Goal: Task Accomplishment & Management: Use online tool/utility

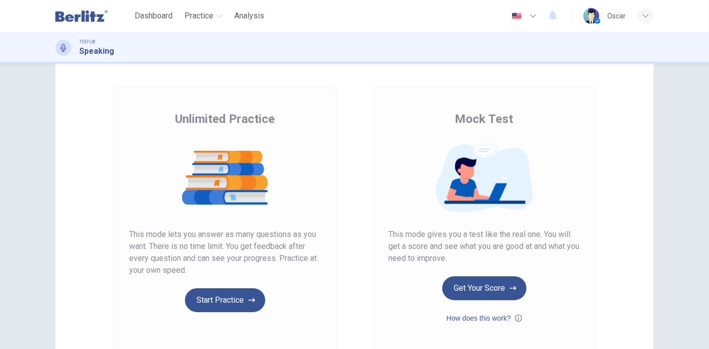
scroll to position [55, 0]
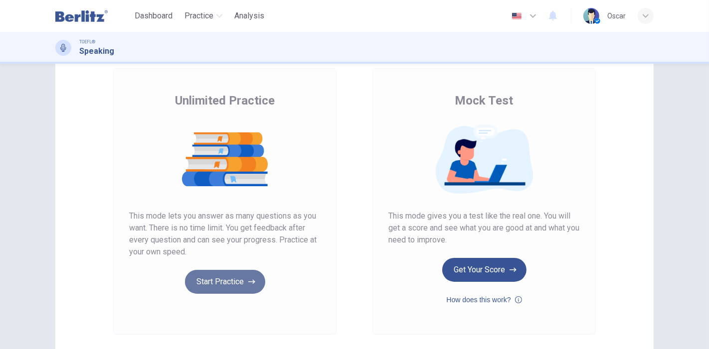
click at [220, 283] on button "Start Practice" at bounding box center [225, 282] width 80 height 24
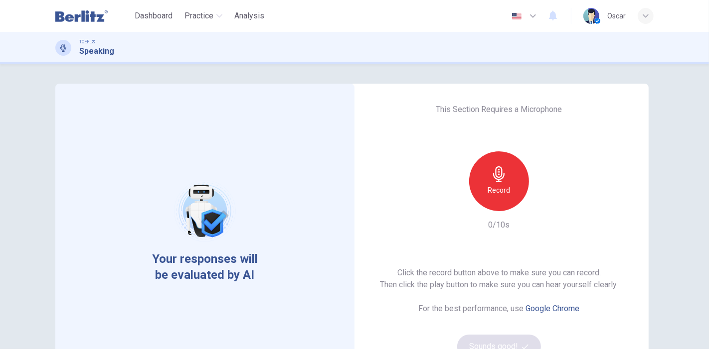
click at [529, 200] on div "Record" at bounding box center [499, 181] width 108 height 60
click at [514, 200] on div "Record" at bounding box center [499, 181] width 60 height 60
click at [534, 198] on div "Record" at bounding box center [499, 181] width 108 height 60
click at [540, 202] on icon "button" at bounding box center [545, 203] width 10 height 10
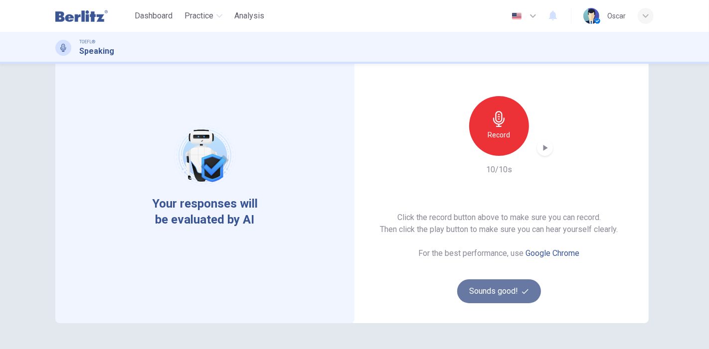
click at [488, 288] on button "Sounds good!" at bounding box center [499, 292] width 84 height 24
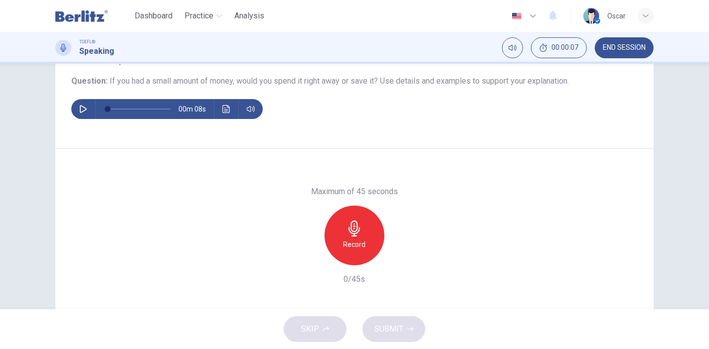
scroll to position [140, 0]
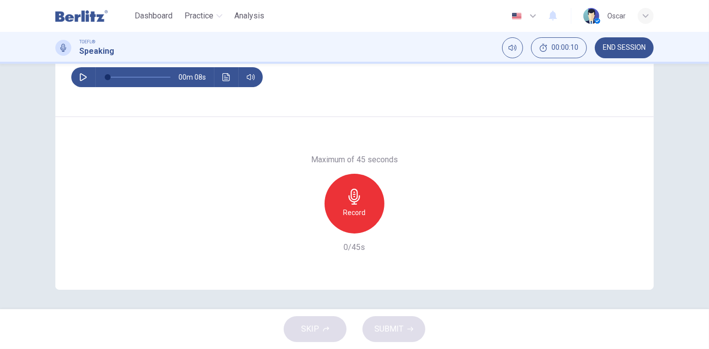
click at [80, 80] on icon "button" at bounding box center [83, 77] width 8 height 8
click at [66, 83] on div "Question 1 Question Type : Independent 1 Directions : You will now be asked to …" at bounding box center [354, 30] width 598 height 173
click at [76, 78] on button "button" at bounding box center [83, 77] width 16 height 20
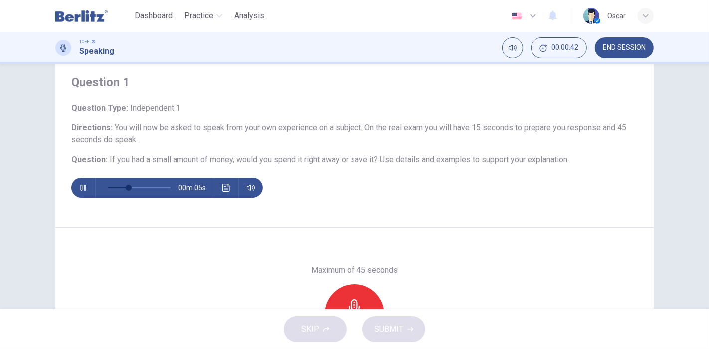
scroll to position [85, 0]
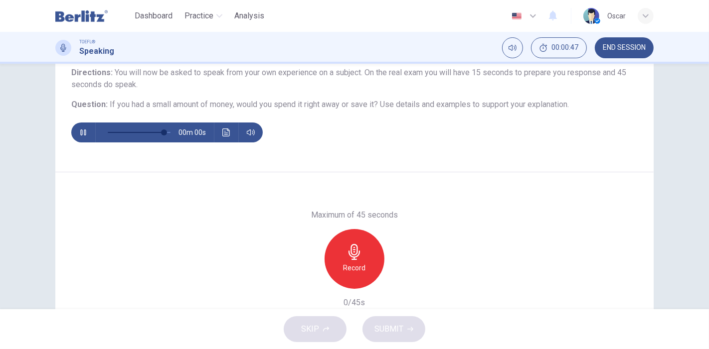
type input "*"
click at [343, 263] on h6 "Record" at bounding box center [354, 268] width 22 height 12
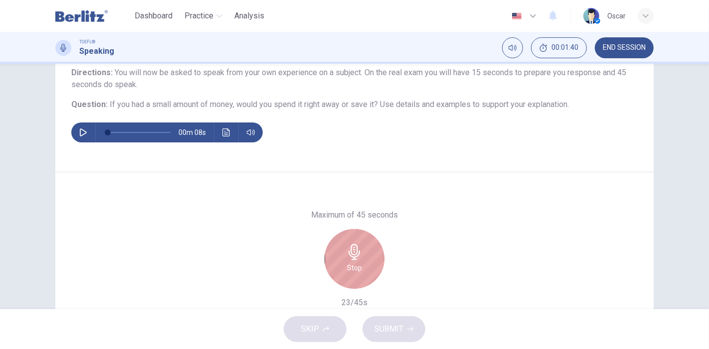
click at [361, 239] on div "Stop" at bounding box center [354, 259] width 60 height 60
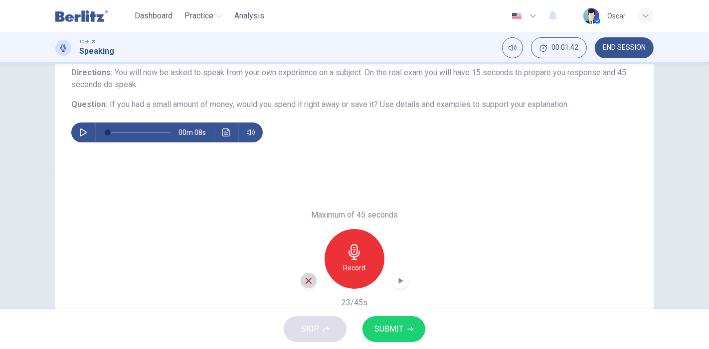
click at [307, 282] on icon "button" at bounding box center [308, 281] width 6 height 6
click at [352, 263] on h6 "Record" at bounding box center [354, 268] width 22 height 12
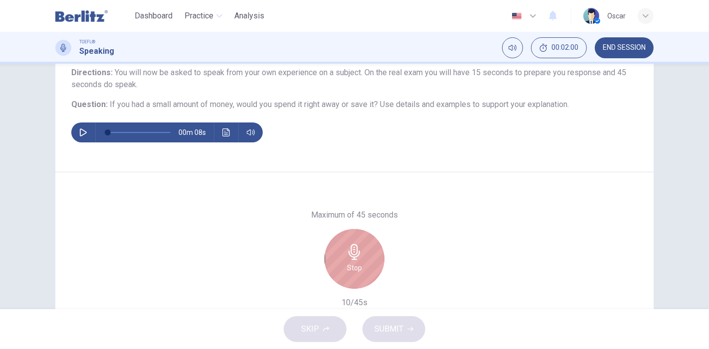
click at [352, 265] on h6 "Stop" at bounding box center [354, 268] width 15 height 12
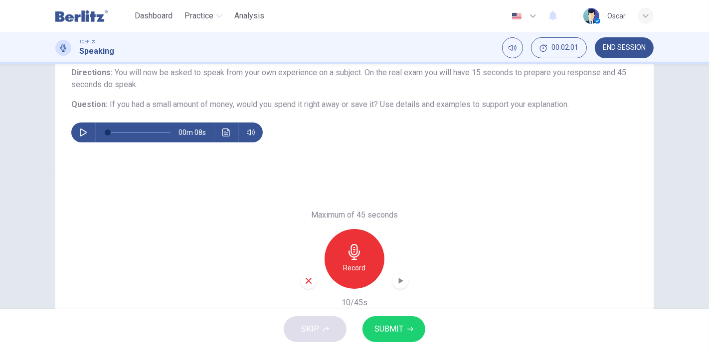
click at [310, 280] on icon "button" at bounding box center [308, 281] width 9 height 9
click at [356, 264] on h6 "Record" at bounding box center [354, 268] width 22 height 12
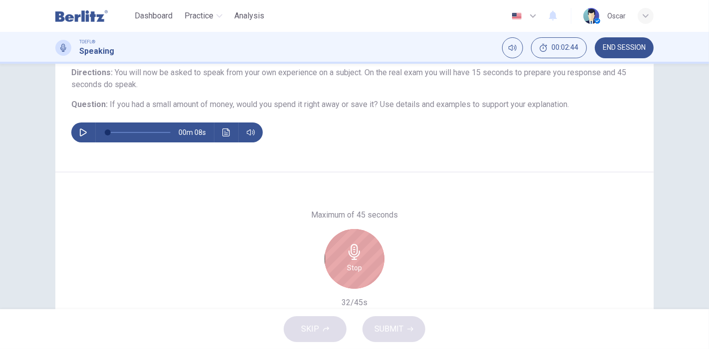
click at [347, 266] on h6 "Stop" at bounding box center [354, 268] width 15 height 12
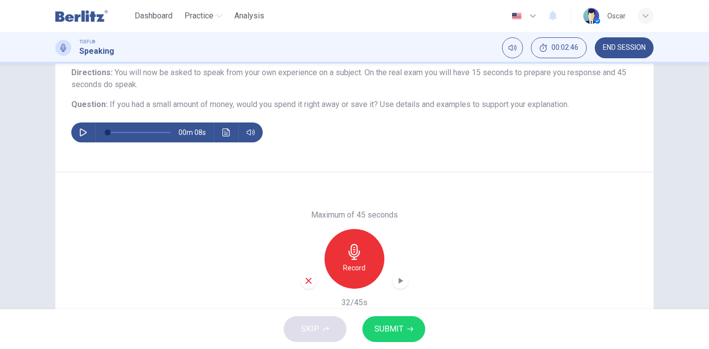
click at [304, 280] on icon "button" at bounding box center [308, 281] width 9 height 9
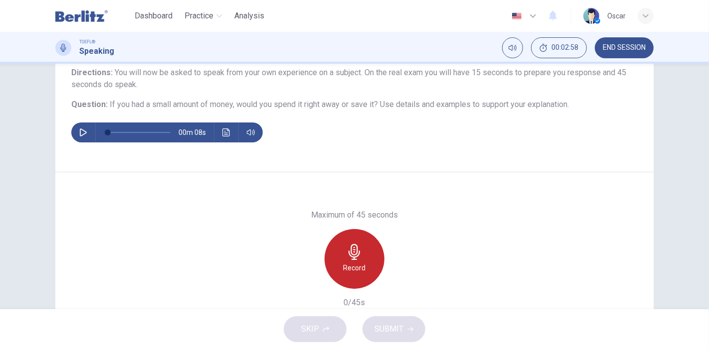
click at [355, 252] on icon "button" at bounding box center [354, 252] width 16 height 16
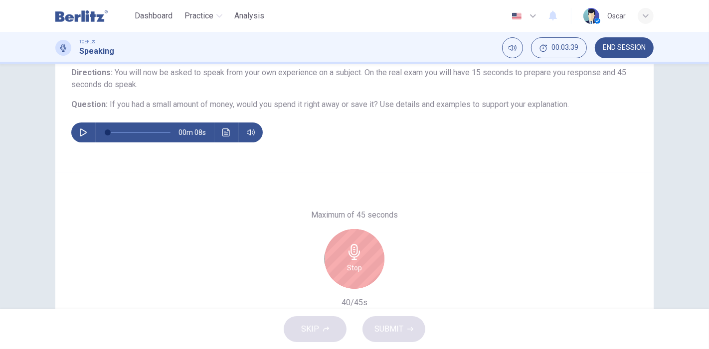
click at [356, 252] on icon "button" at bounding box center [353, 252] width 11 height 16
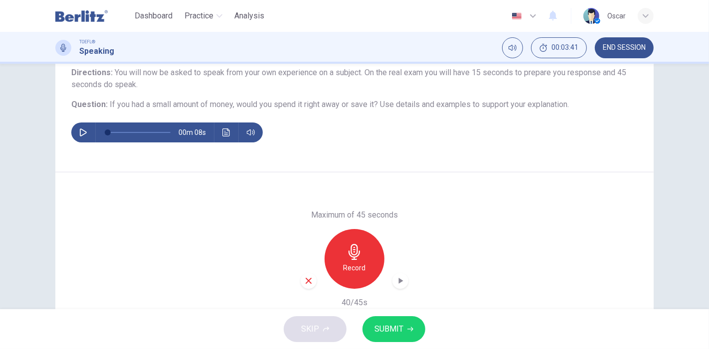
click at [304, 283] on icon "button" at bounding box center [308, 281] width 9 height 9
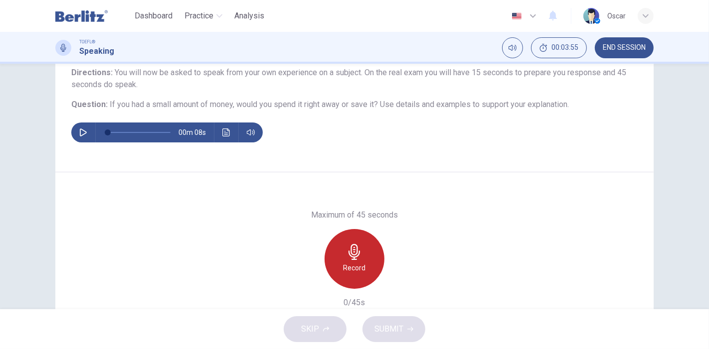
click at [356, 257] on icon "button" at bounding box center [354, 252] width 16 height 16
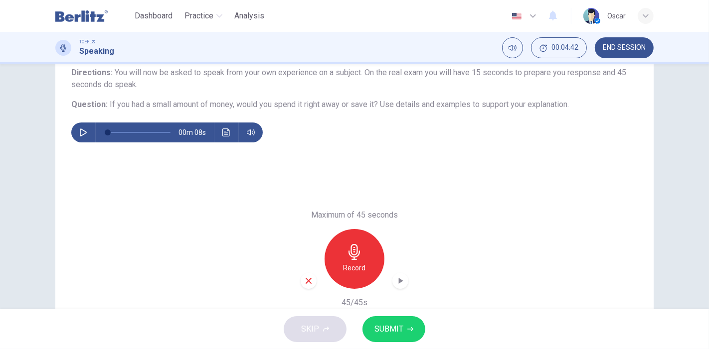
click at [355, 256] on icon "button" at bounding box center [354, 252] width 16 height 16
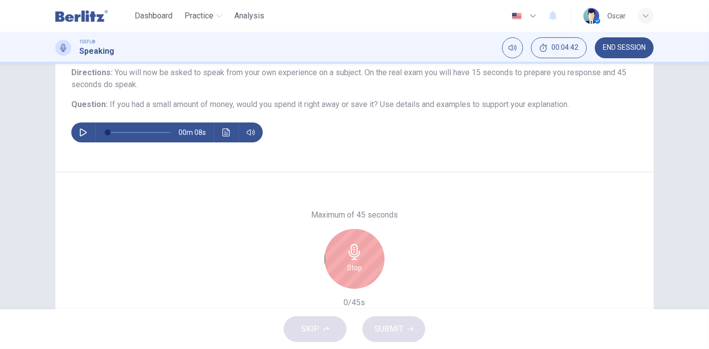
click at [355, 256] on icon "button" at bounding box center [354, 252] width 16 height 16
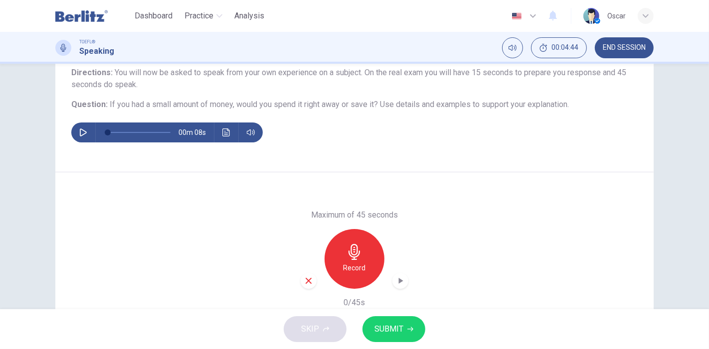
click at [304, 277] on icon "button" at bounding box center [308, 281] width 9 height 9
click at [355, 248] on icon "button" at bounding box center [354, 252] width 16 height 16
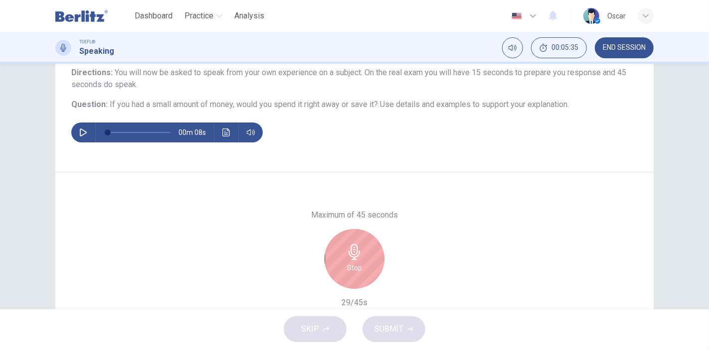
click at [354, 250] on icon "button" at bounding box center [353, 252] width 11 height 16
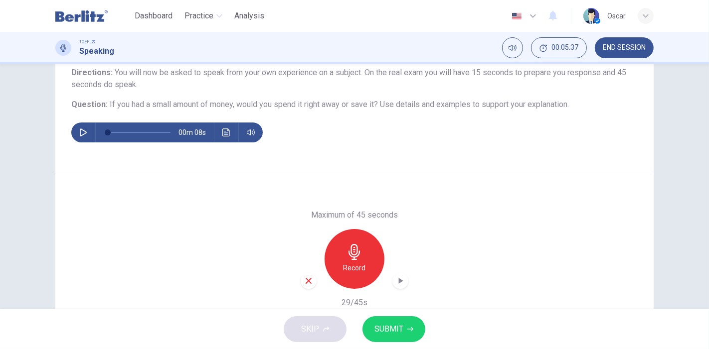
click at [305, 279] on icon "button" at bounding box center [308, 281] width 6 height 6
click at [355, 259] on icon "button" at bounding box center [354, 252] width 16 height 16
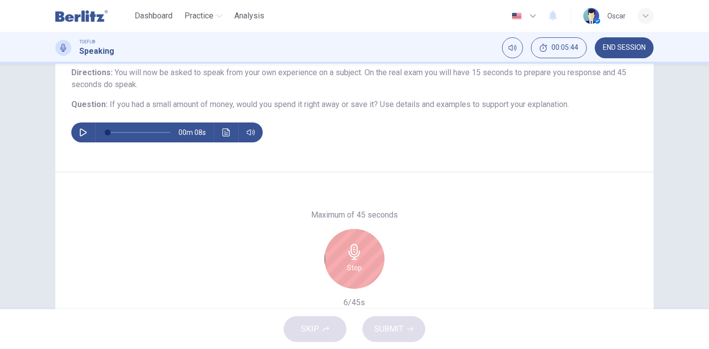
click at [355, 259] on icon "button" at bounding box center [354, 252] width 16 height 16
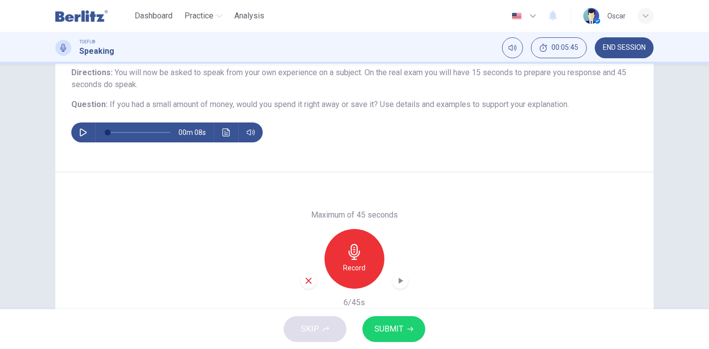
click at [302, 274] on div "button" at bounding box center [308, 281] width 16 height 16
click at [354, 260] on div "Record" at bounding box center [354, 259] width 60 height 60
click at [387, 327] on span "SUBMIT" at bounding box center [388, 329] width 29 height 14
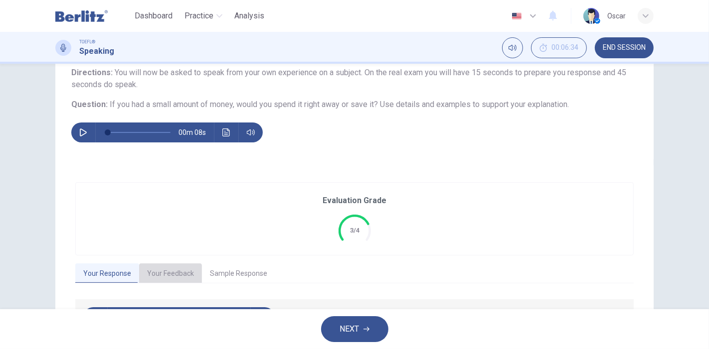
click at [162, 280] on button "Your Feedback" at bounding box center [170, 274] width 63 height 21
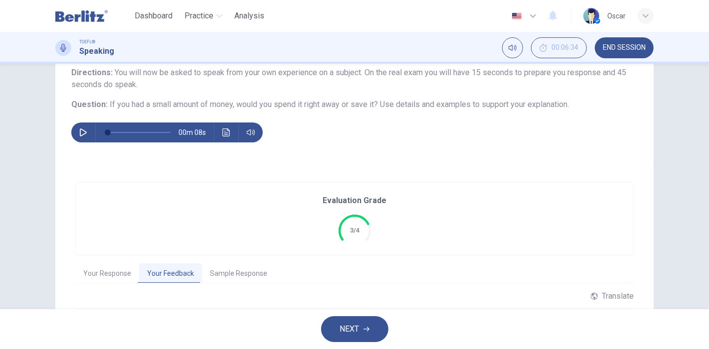
scroll to position [195, 0]
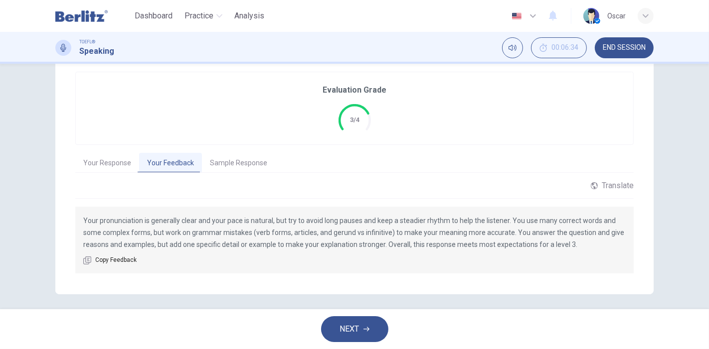
click at [355, 323] on span "NEXT" at bounding box center [349, 329] width 19 height 14
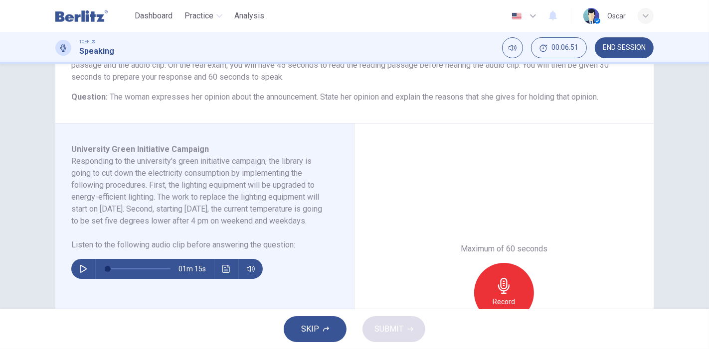
scroll to position [111, 0]
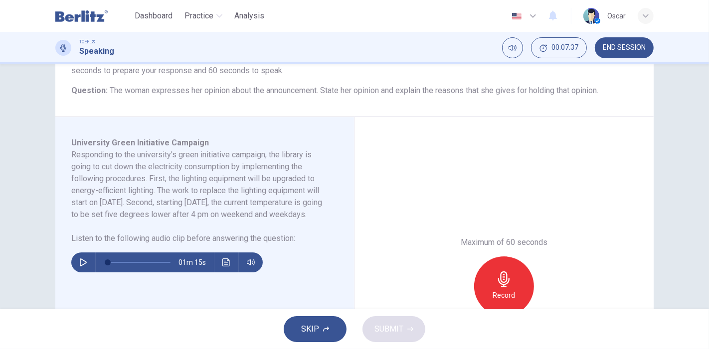
click at [78, 273] on button "button" at bounding box center [83, 263] width 16 height 20
type input "*"
click at [485, 284] on div "Record" at bounding box center [504, 287] width 60 height 60
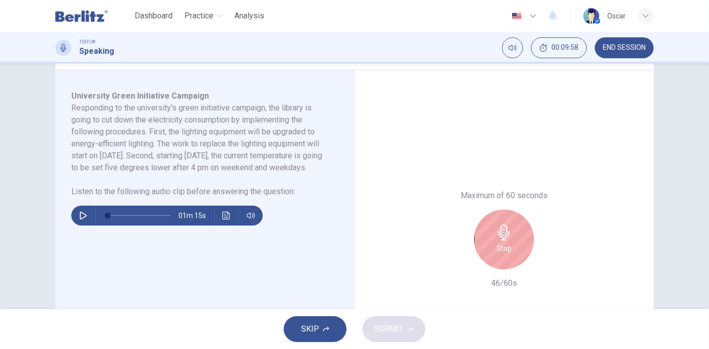
scroll to position [221, 0]
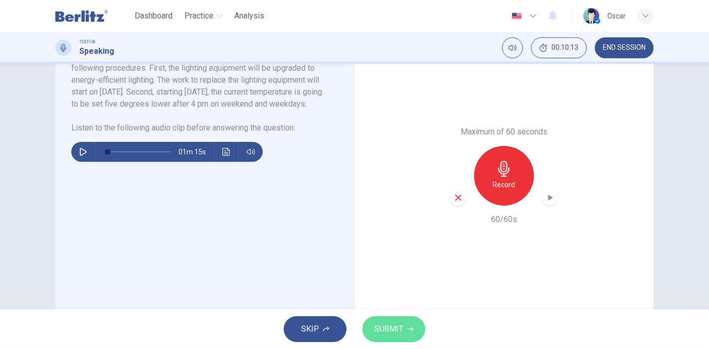
click at [385, 331] on span "SUBMIT" at bounding box center [388, 329] width 29 height 14
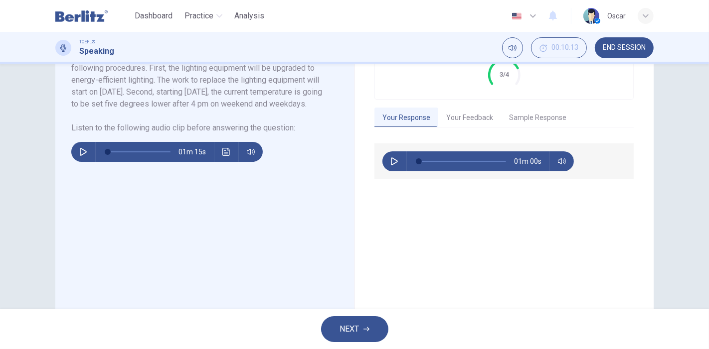
click at [465, 120] on button "Your Feedback" at bounding box center [469, 118] width 63 height 21
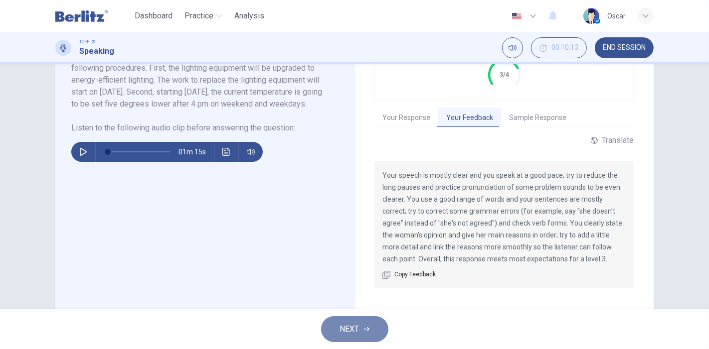
click at [368, 326] on button "NEXT" at bounding box center [354, 329] width 67 height 26
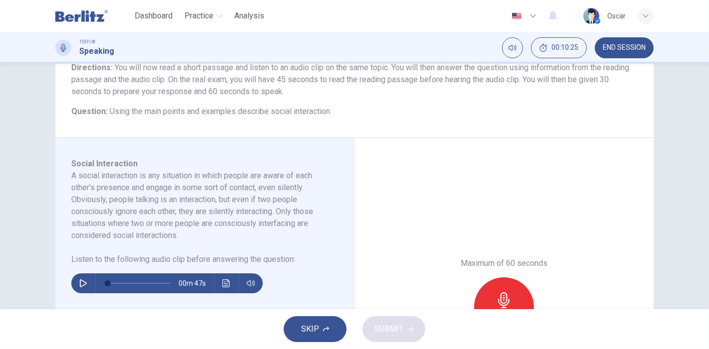
scroll to position [111, 0]
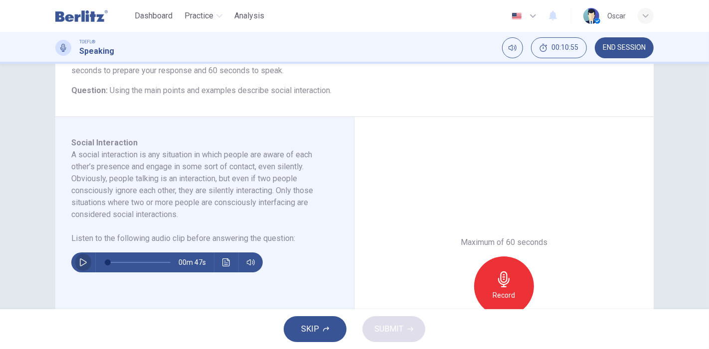
click at [80, 262] on icon "button" at bounding box center [83, 263] width 8 height 8
type input "*"
click at [494, 288] on div "Record" at bounding box center [504, 287] width 60 height 60
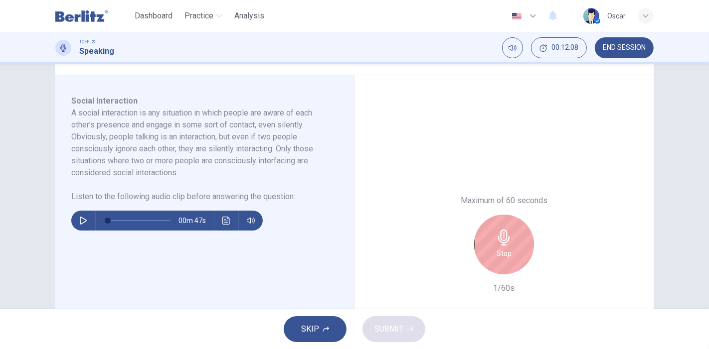
scroll to position [166, 0]
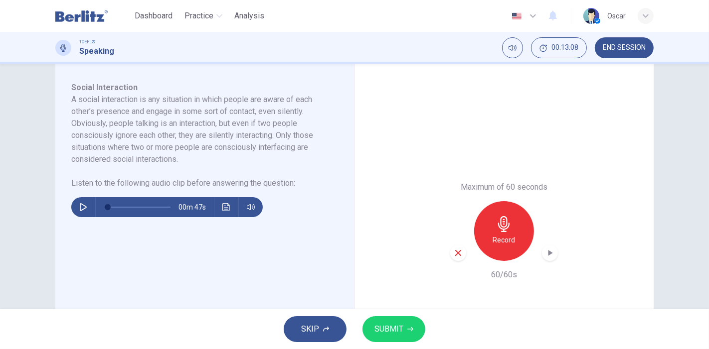
click at [386, 317] on div "SKIP SUBMIT" at bounding box center [354, 329] width 709 height 40
click at [384, 324] on span "SUBMIT" at bounding box center [388, 329] width 29 height 14
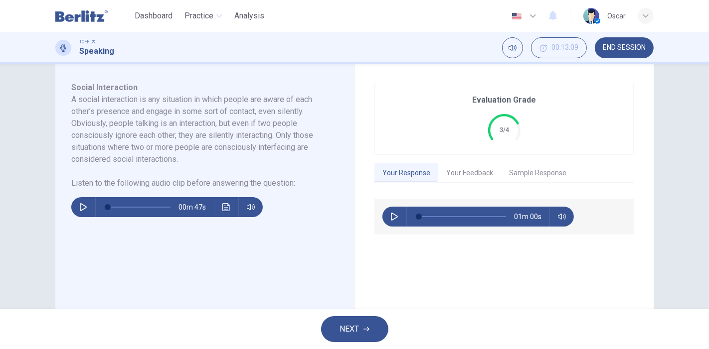
click at [387, 212] on button "button" at bounding box center [394, 217] width 16 height 20
type input "*"
click at [454, 173] on button "Your Feedback" at bounding box center [469, 173] width 63 height 21
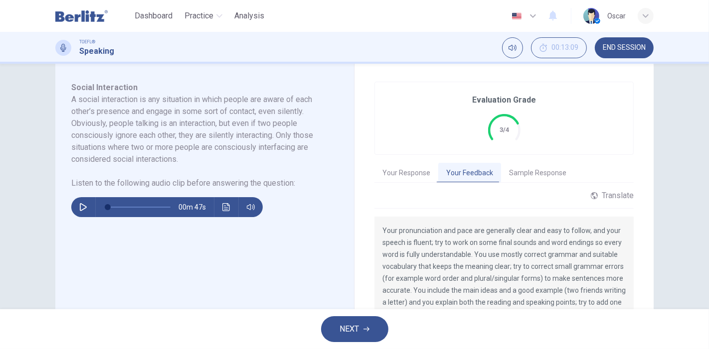
click at [360, 329] on button "NEXT" at bounding box center [354, 329] width 67 height 26
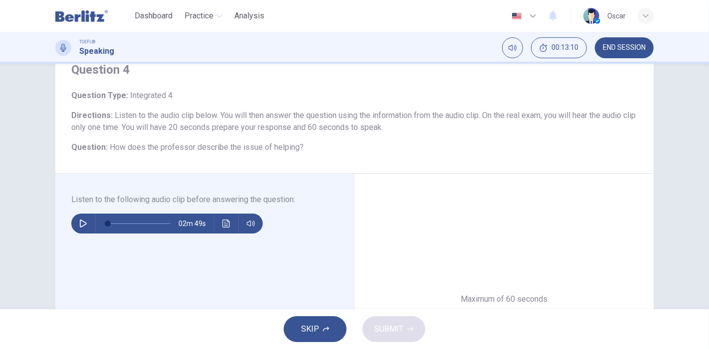
scroll to position [55, 0]
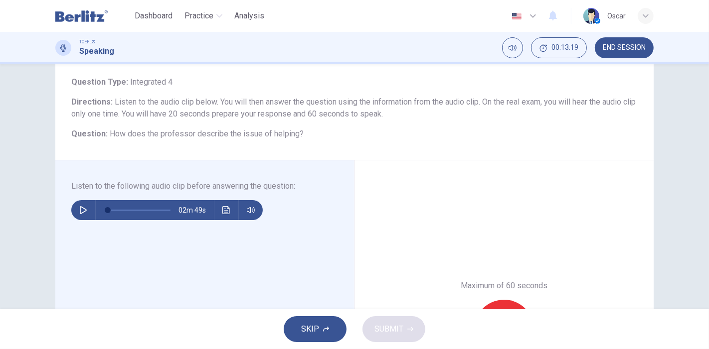
click at [80, 205] on button "button" at bounding box center [83, 210] width 16 height 20
type input "*"
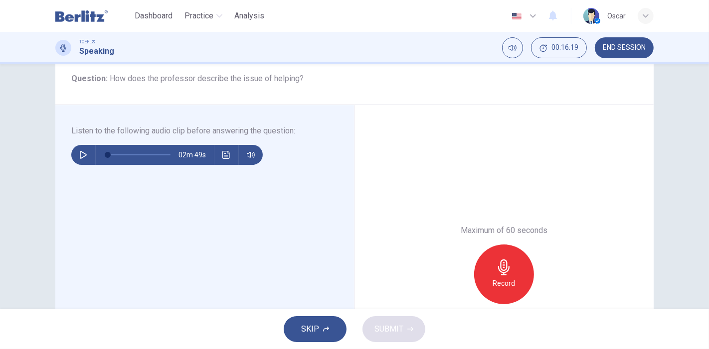
scroll to position [166, 0]
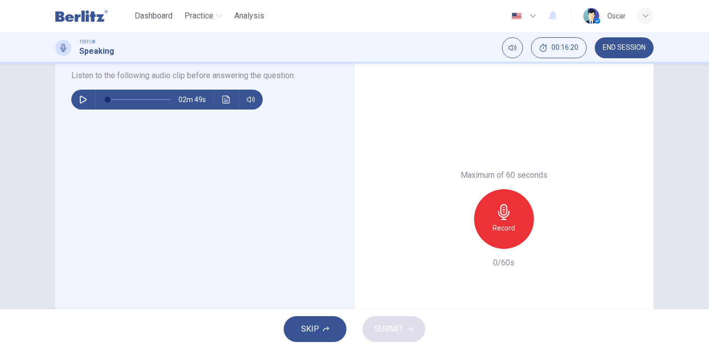
click at [505, 215] on icon "button" at bounding box center [503, 212] width 11 height 16
click at [455, 242] on icon "button" at bounding box center [457, 241] width 9 height 9
click at [509, 218] on div "Record" at bounding box center [504, 219] width 60 height 60
click at [510, 218] on div "Stop" at bounding box center [504, 219] width 60 height 60
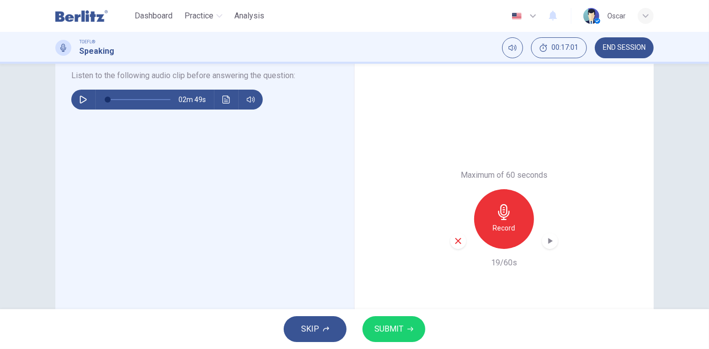
click at [455, 238] on icon "button" at bounding box center [457, 241] width 9 height 9
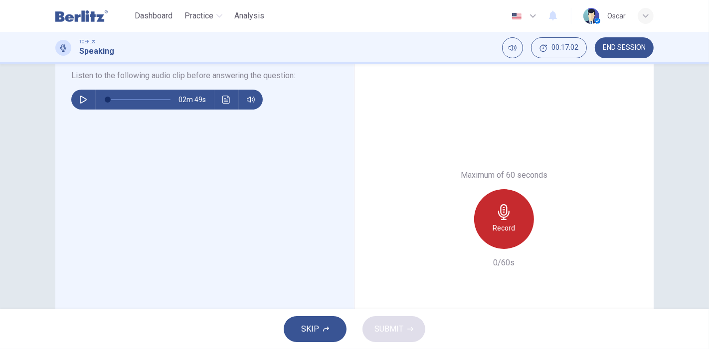
click at [507, 217] on icon "button" at bounding box center [504, 212] width 16 height 16
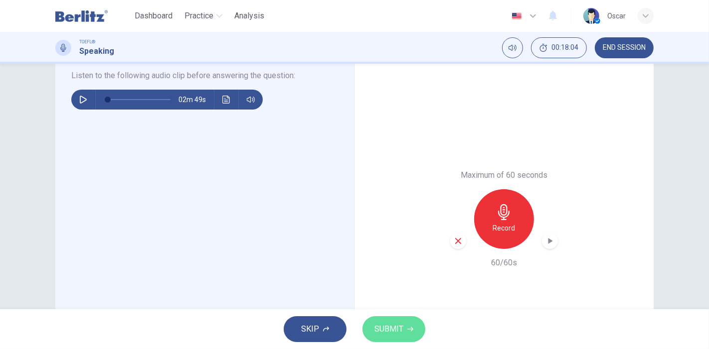
click at [388, 332] on span "SUBMIT" at bounding box center [388, 329] width 29 height 14
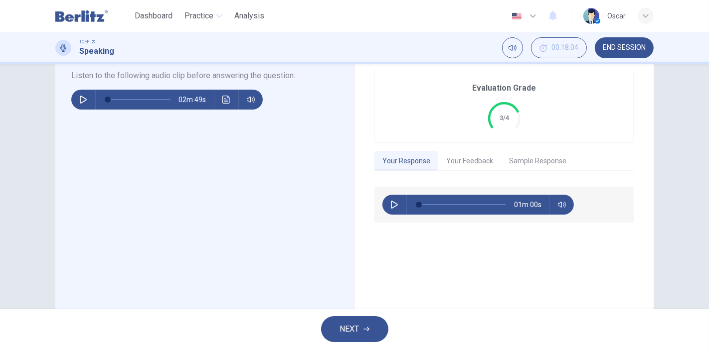
click at [462, 151] on button "Your Feedback" at bounding box center [469, 161] width 63 height 21
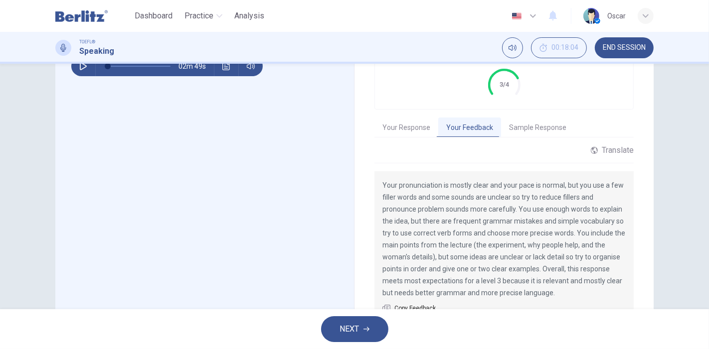
scroll to position [43, 0]
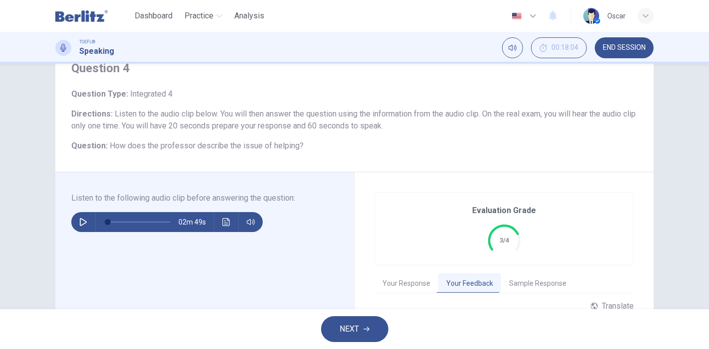
click at [621, 49] on span "END SESSION" at bounding box center [623, 48] width 43 height 8
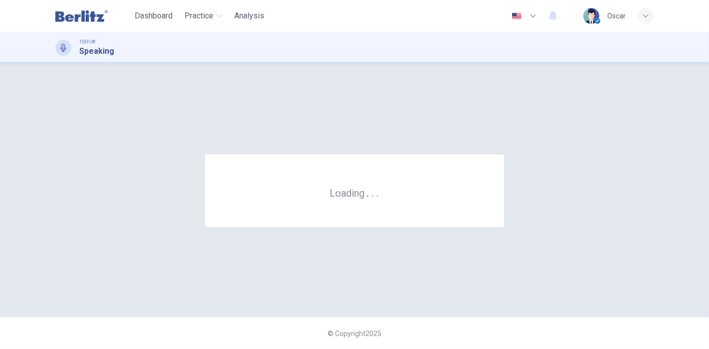
scroll to position [0, 0]
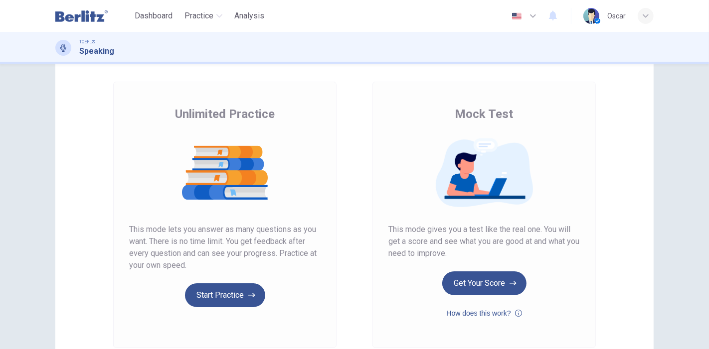
scroll to position [55, 0]
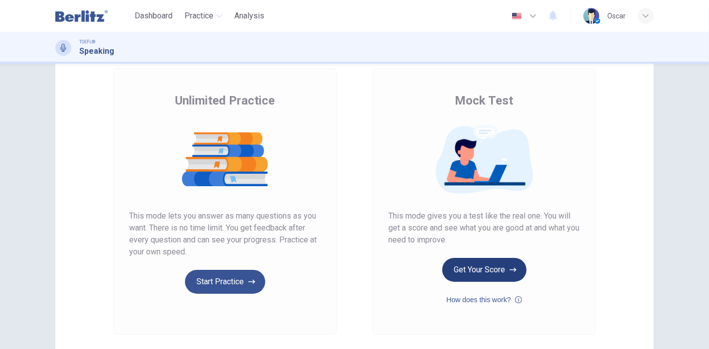
click at [473, 271] on button "Get Your Score" at bounding box center [484, 270] width 84 height 24
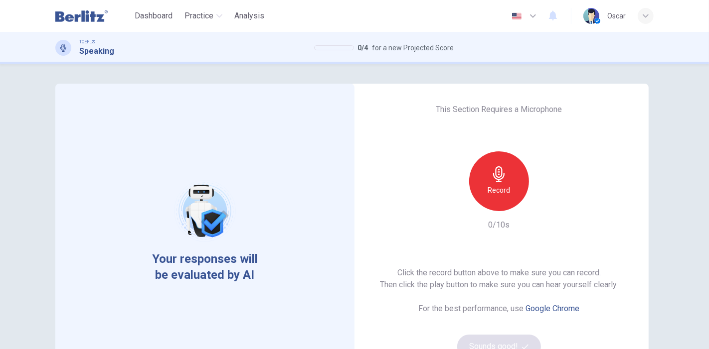
click at [516, 178] on div "Record" at bounding box center [499, 181] width 60 height 60
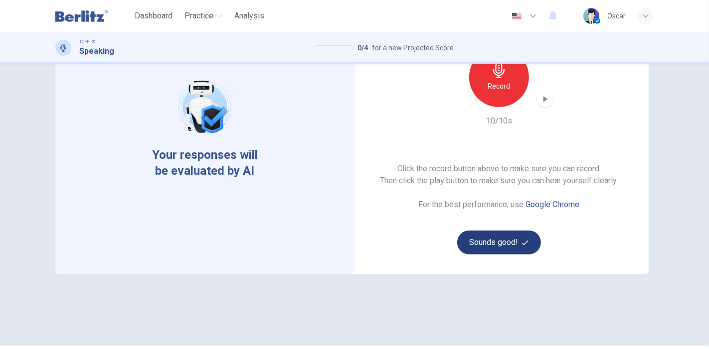
scroll to position [111, 0]
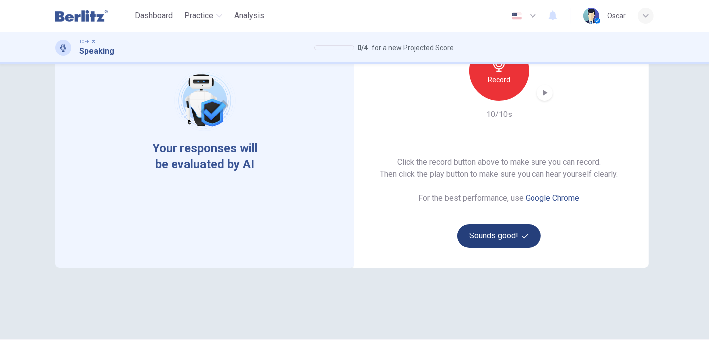
click at [511, 238] on button "Sounds good!" at bounding box center [499, 236] width 84 height 24
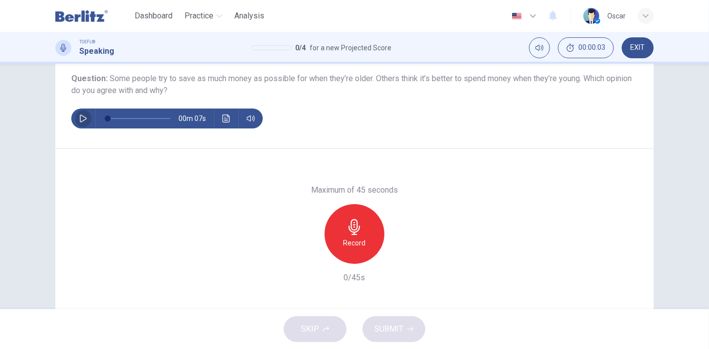
click at [75, 120] on button "button" at bounding box center [83, 119] width 16 height 20
type input "*"
click at [369, 245] on div "Record" at bounding box center [354, 234] width 60 height 60
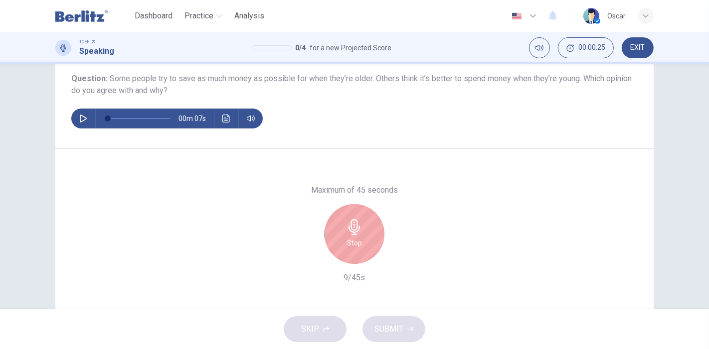
click at [354, 230] on icon "button" at bounding box center [354, 227] width 16 height 16
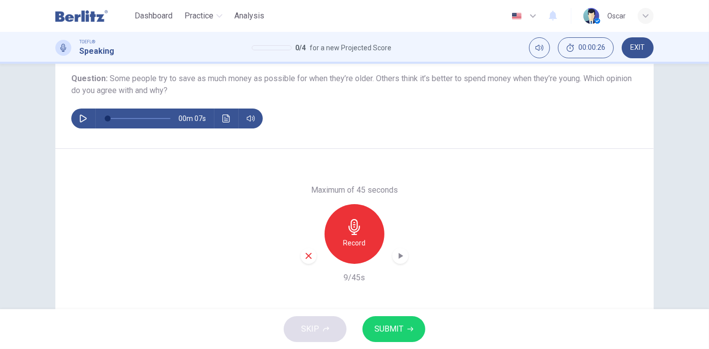
click at [312, 257] on div "button" at bounding box center [308, 256] width 16 height 16
click at [364, 229] on div "Record" at bounding box center [354, 234] width 60 height 60
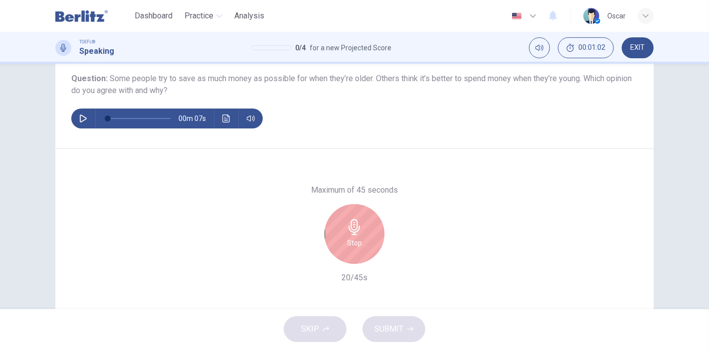
click at [362, 245] on div "Stop" at bounding box center [354, 234] width 60 height 60
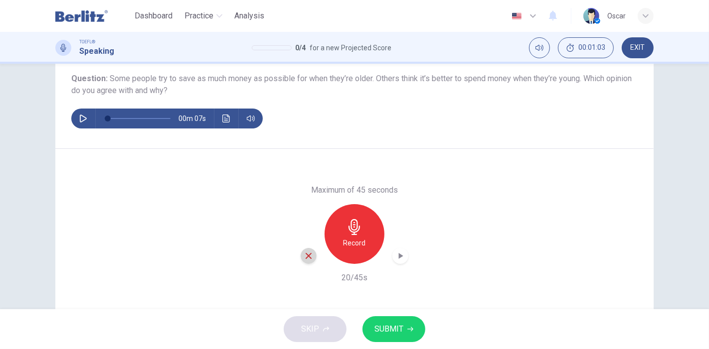
click at [304, 253] on icon "button" at bounding box center [308, 256] width 9 height 9
click at [350, 233] on icon "button" at bounding box center [354, 227] width 16 height 16
click at [400, 328] on span "SUBMIT" at bounding box center [388, 329] width 29 height 14
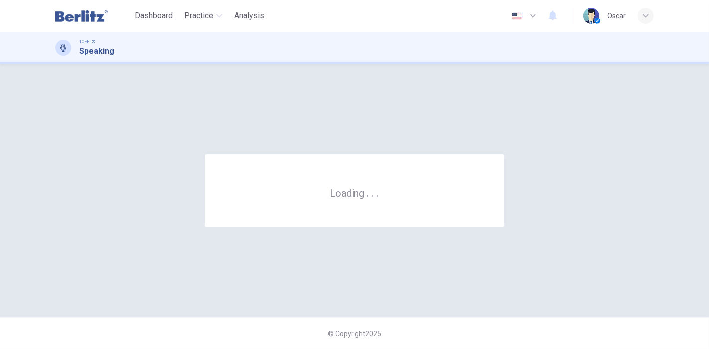
scroll to position [0, 0]
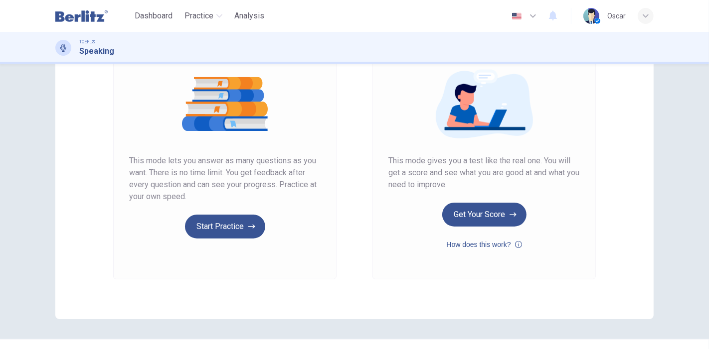
scroll to position [55, 0]
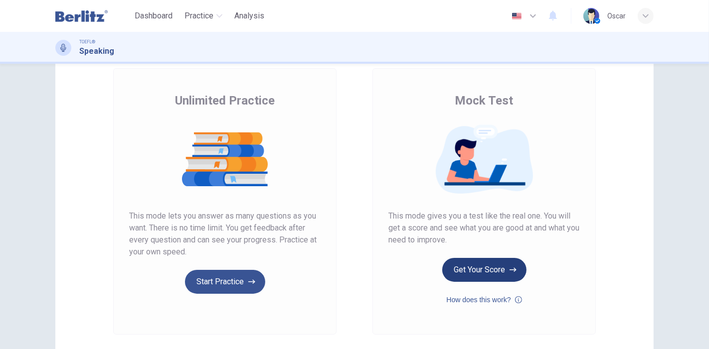
click at [494, 267] on button "Get Your Score" at bounding box center [484, 270] width 84 height 24
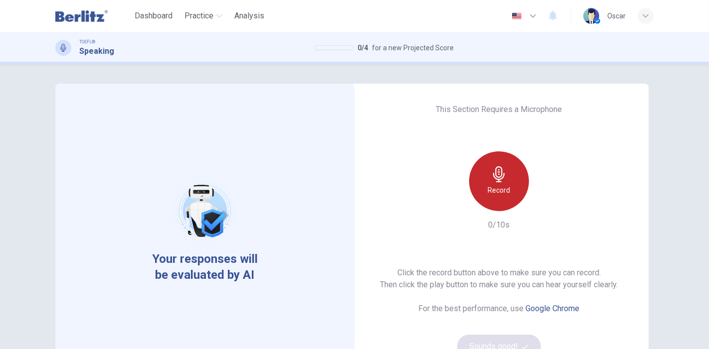
drag, startPoint x: 494, startPoint y: 188, endPoint x: 501, endPoint y: 187, distance: 7.5
click at [495, 187] on h6 "Record" at bounding box center [499, 190] width 22 height 12
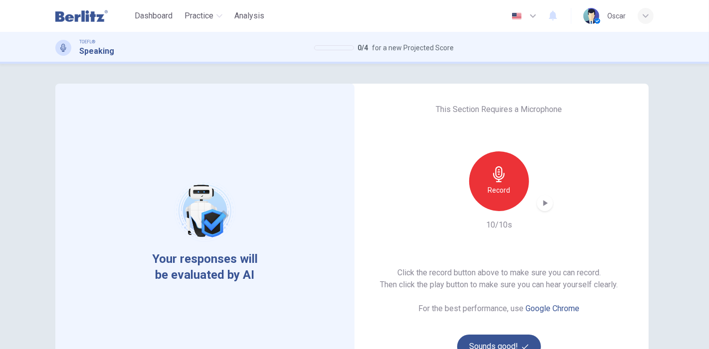
scroll to position [55, 0]
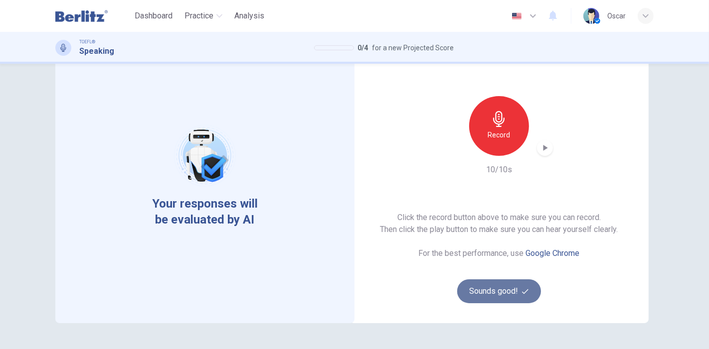
click at [483, 282] on button "Sounds good!" at bounding box center [499, 292] width 84 height 24
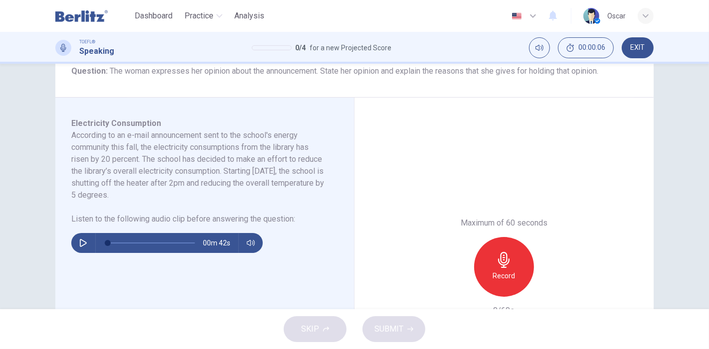
scroll to position [111, 0]
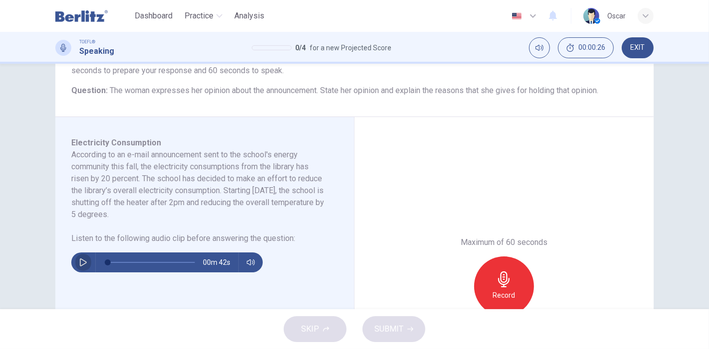
click at [80, 262] on icon "button" at bounding box center [83, 263] width 8 height 8
type input "*"
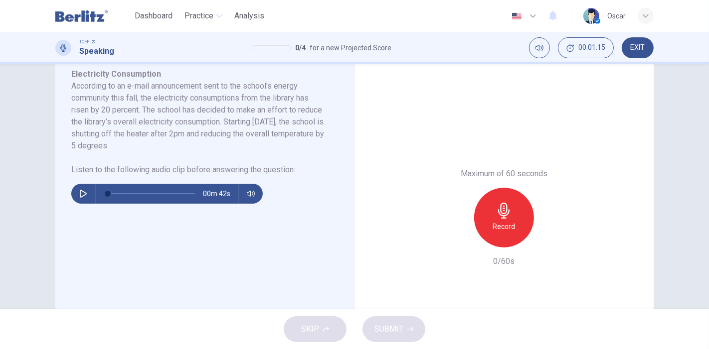
scroll to position [166, 0]
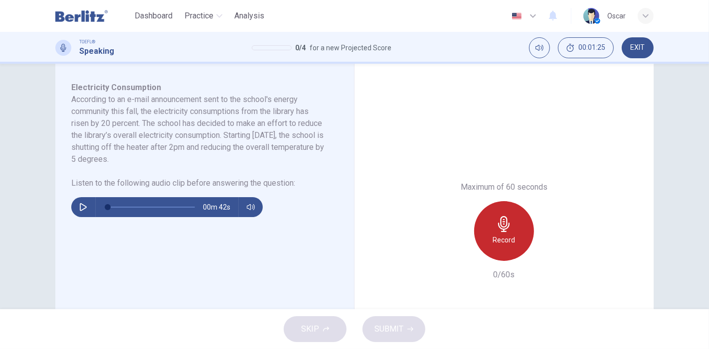
click at [500, 241] on h6 "Record" at bounding box center [504, 240] width 22 height 12
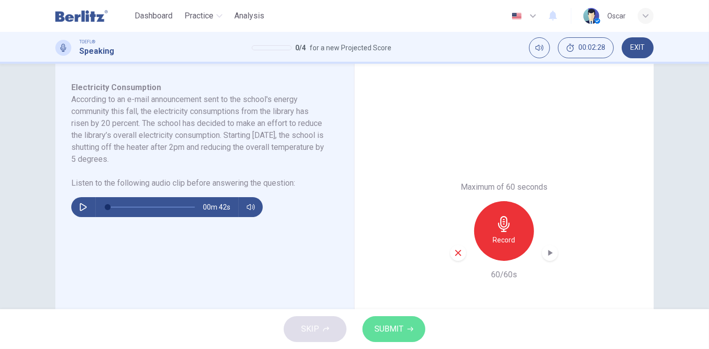
click at [408, 330] on icon "button" at bounding box center [410, 329] width 6 height 6
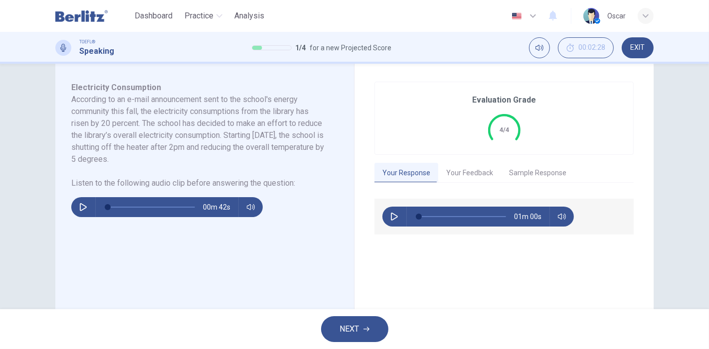
click at [446, 167] on button "Your Feedback" at bounding box center [469, 173] width 63 height 21
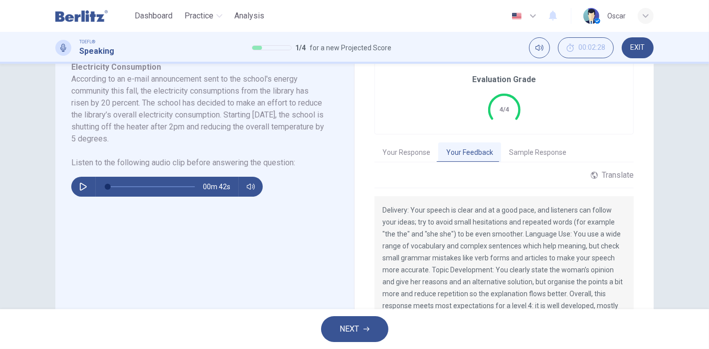
scroll to position [111, 0]
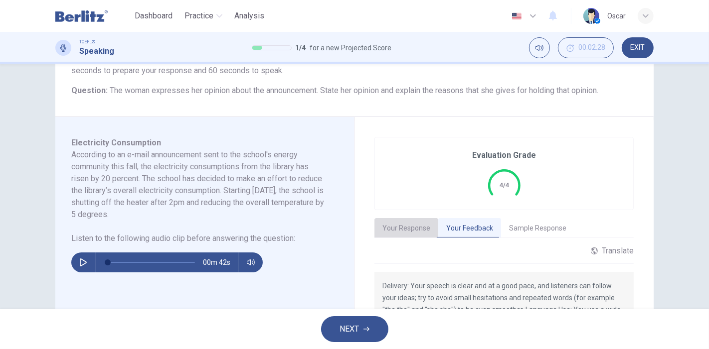
click at [411, 236] on button "Your Response" at bounding box center [406, 228] width 64 height 21
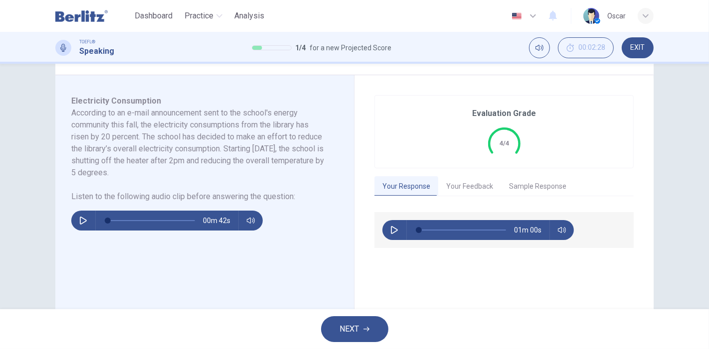
scroll to position [166, 0]
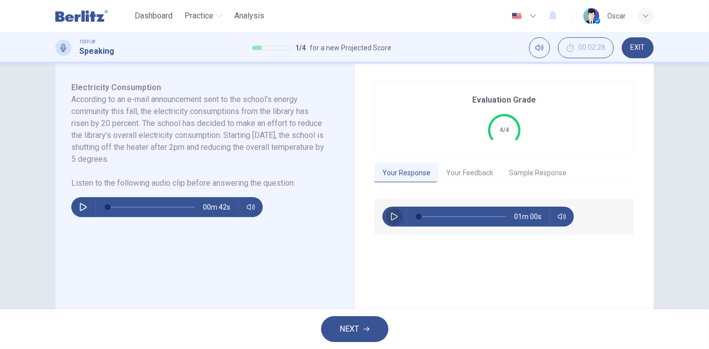
click at [391, 215] on icon "button" at bounding box center [394, 217] width 8 height 8
type input "*"
click at [365, 327] on icon "button" at bounding box center [366, 329] width 6 height 6
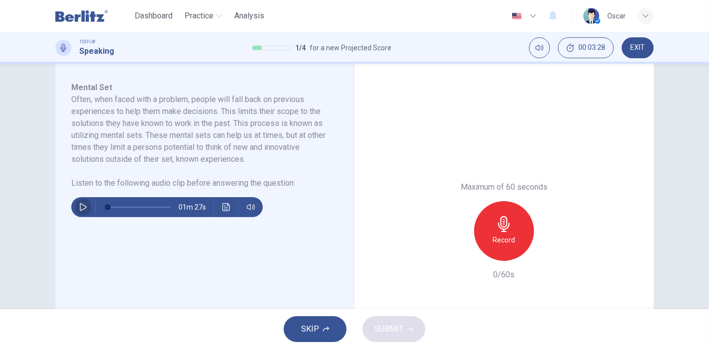
click at [79, 207] on icon "button" at bounding box center [83, 207] width 8 height 8
type input "*"
click at [493, 214] on div "Record" at bounding box center [504, 231] width 60 height 60
click at [410, 331] on icon "button" at bounding box center [410, 329] width 6 height 4
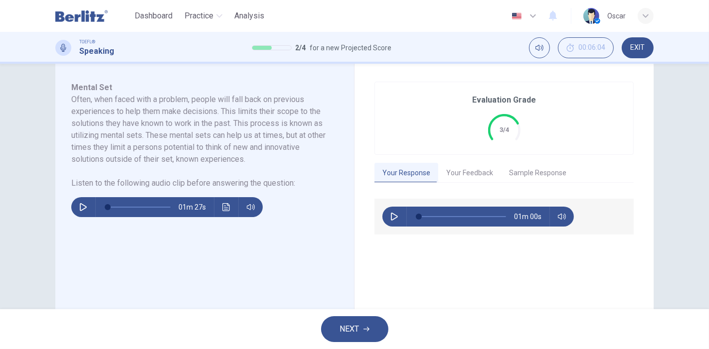
click at [452, 175] on button "Your Feedback" at bounding box center [469, 173] width 63 height 21
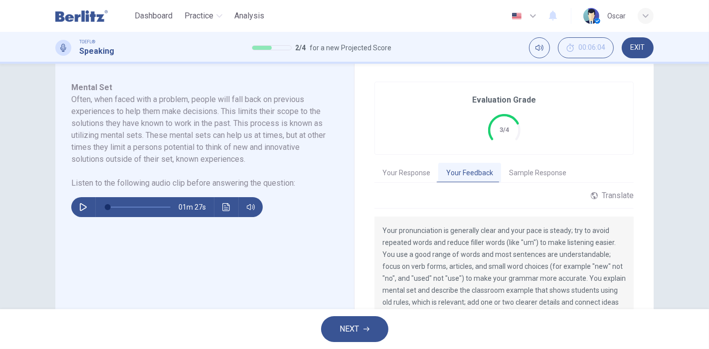
click at [529, 163] on button "Sample Response" at bounding box center [537, 173] width 73 height 21
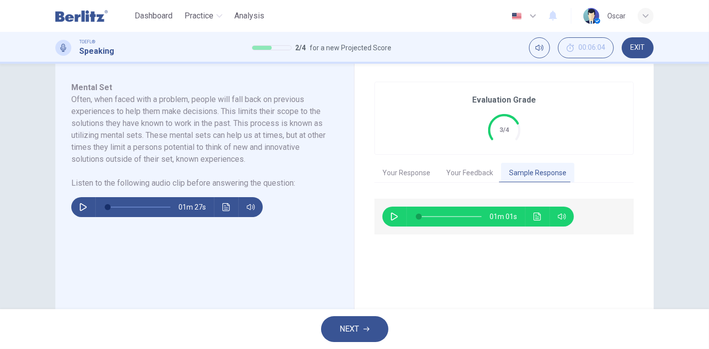
click at [393, 218] on icon "button" at bounding box center [394, 217] width 8 height 8
click at [393, 215] on icon "button" at bounding box center [393, 217] width 5 height 6
type input "**"
click at [457, 173] on button "Your Feedback" at bounding box center [469, 173] width 63 height 21
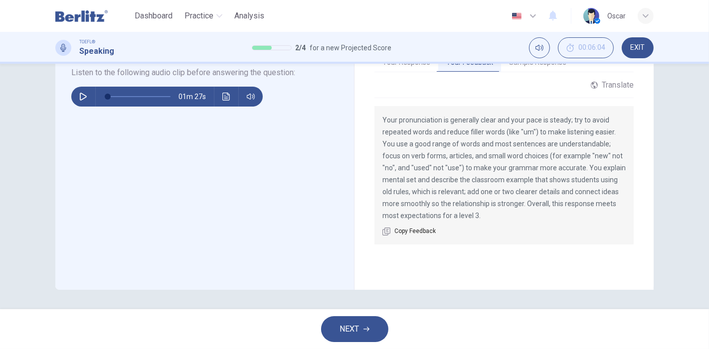
scroll to position [55, 0]
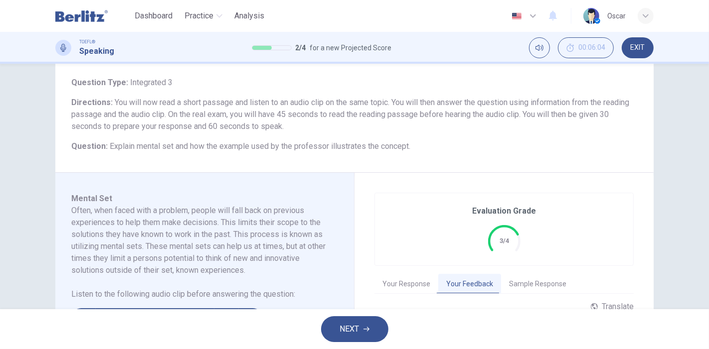
click at [391, 277] on button "Your Response" at bounding box center [406, 284] width 64 height 21
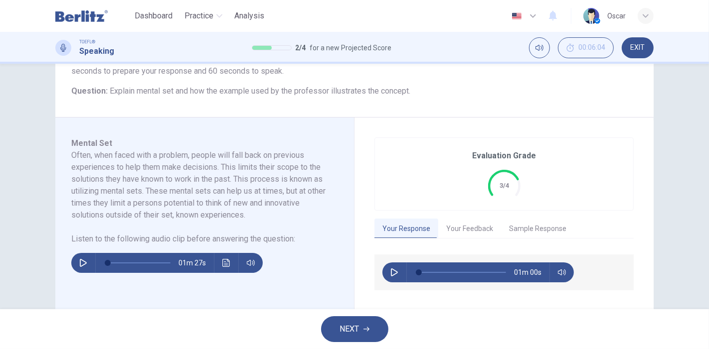
click at [386, 272] on button "button" at bounding box center [394, 273] width 16 height 20
click at [387, 267] on button "button" at bounding box center [394, 273] width 16 height 20
type input "**"
click at [362, 337] on button "NEXT" at bounding box center [354, 329] width 67 height 26
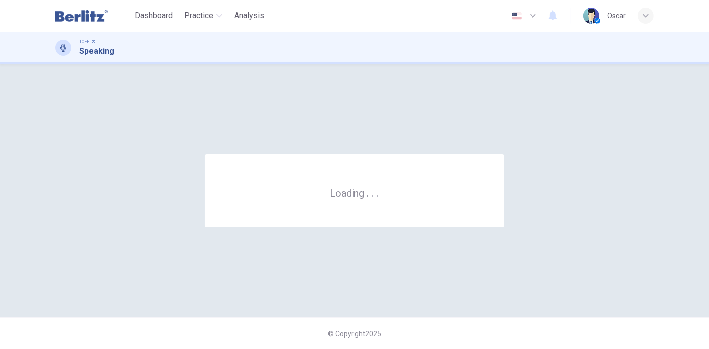
scroll to position [0, 0]
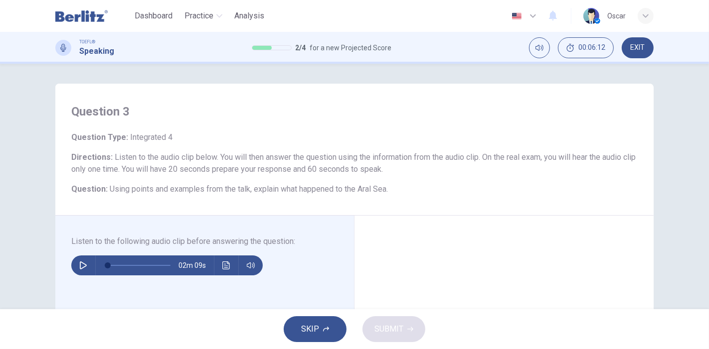
click at [80, 270] on button "button" at bounding box center [83, 266] width 16 height 20
type input "*"
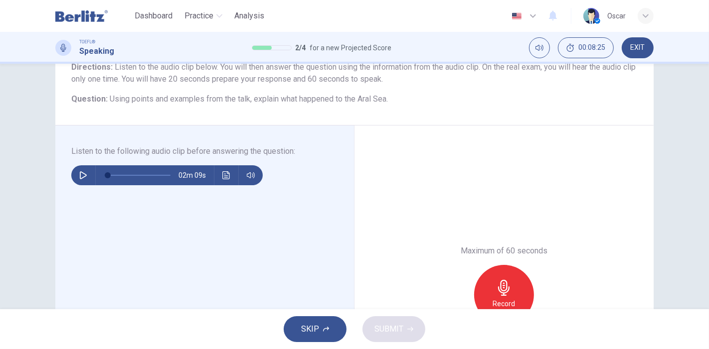
scroll to position [111, 0]
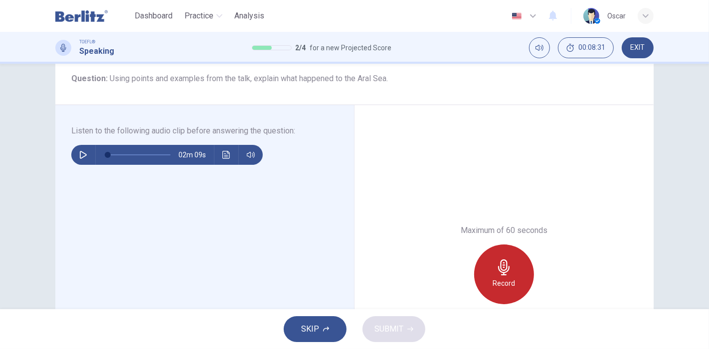
click at [494, 275] on div "Record" at bounding box center [504, 275] width 60 height 60
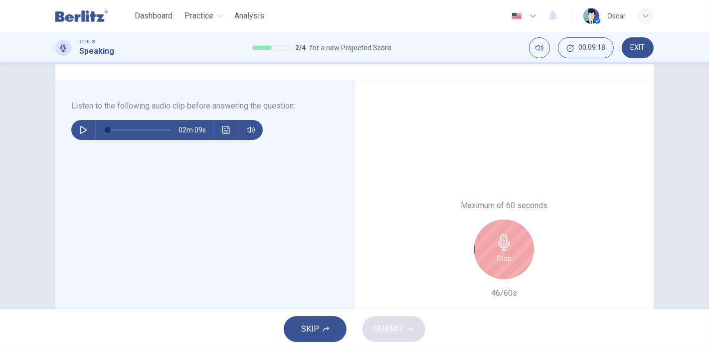
scroll to position [166, 0]
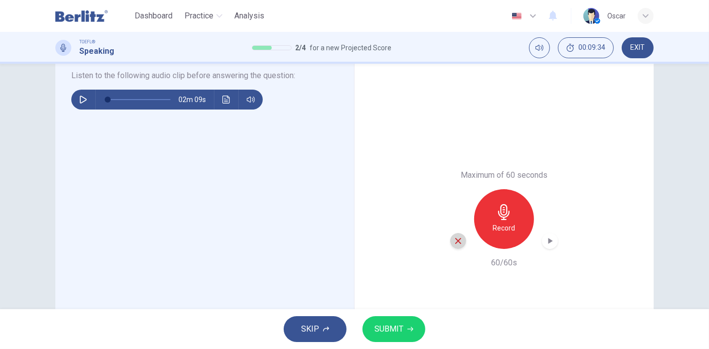
click at [457, 243] on icon "button" at bounding box center [458, 241] width 6 height 6
click at [509, 223] on h6 "Record" at bounding box center [504, 228] width 22 height 12
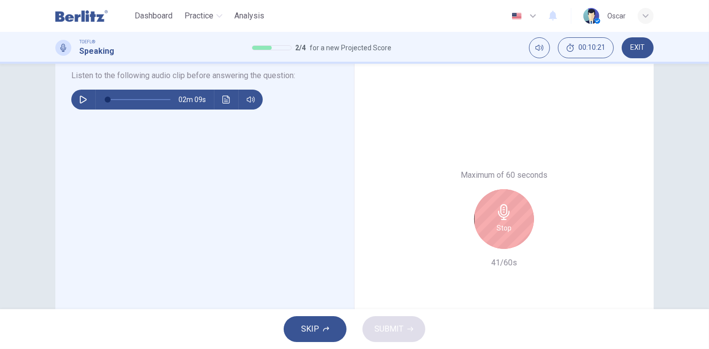
click at [509, 223] on div "Stop" at bounding box center [504, 219] width 60 height 60
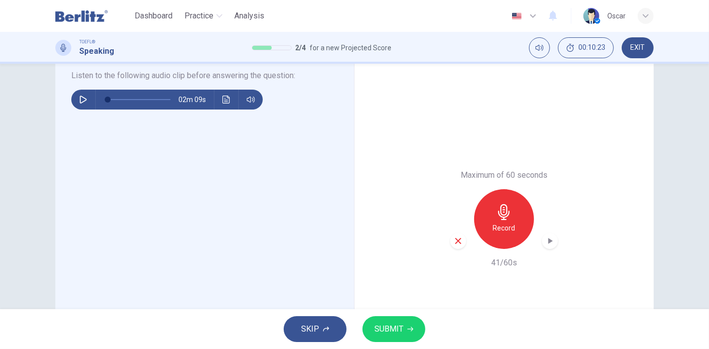
click at [464, 243] on div "Record" at bounding box center [504, 219] width 108 height 60
click at [456, 242] on icon "button" at bounding box center [458, 241] width 6 height 6
click at [502, 219] on icon "button" at bounding box center [503, 212] width 11 height 16
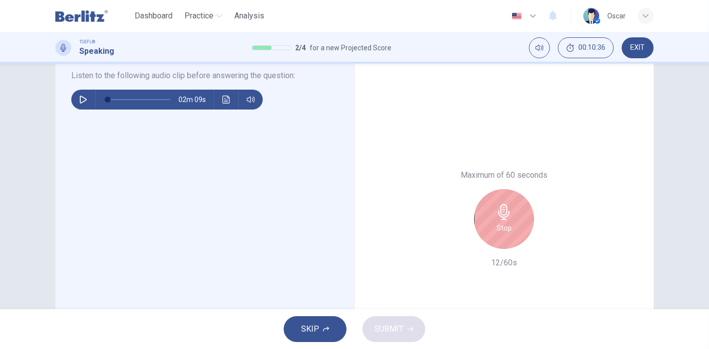
click at [502, 219] on icon "button" at bounding box center [503, 212] width 11 height 16
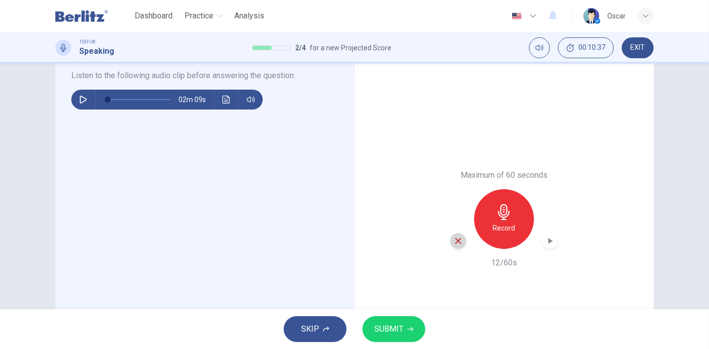
click at [461, 240] on div "button" at bounding box center [458, 241] width 16 height 16
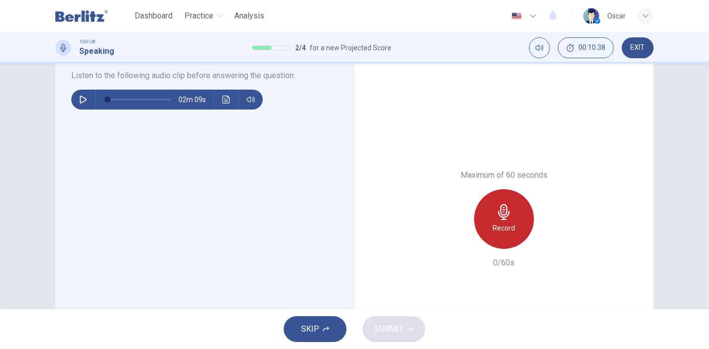
click at [501, 220] on div "Record" at bounding box center [504, 219] width 60 height 60
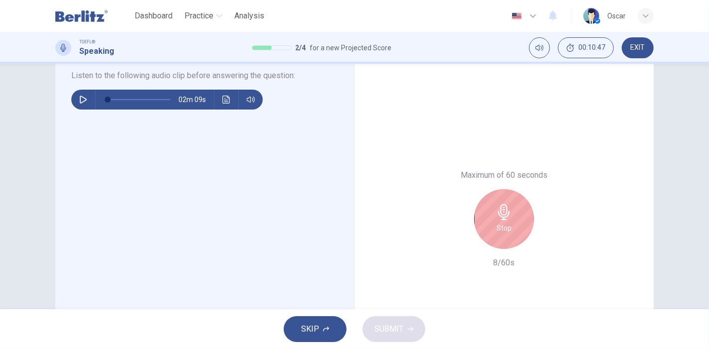
click at [501, 220] on div "Stop" at bounding box center [504, 219] width 60 height 60
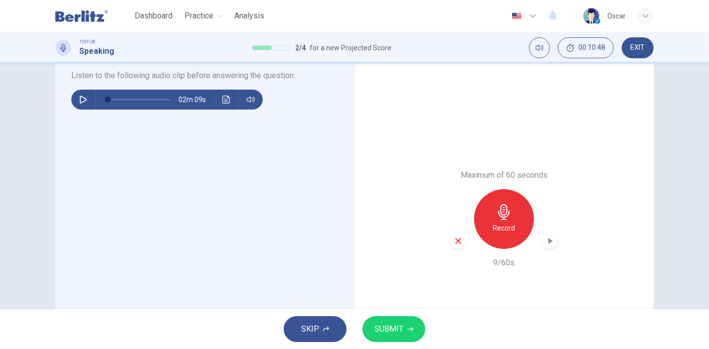
click at [453, 243] on icon "button" at bounding box center [457, 241] width 9 height 9
click at [511, 209] on div "Record" at bounding box center [504, 219] width 60 height 60
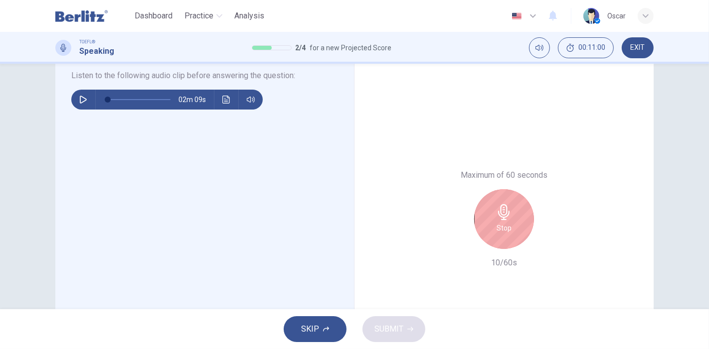
click at [511, 209] on div "Stop" at bounding box center [504, 219] width 60 height 60
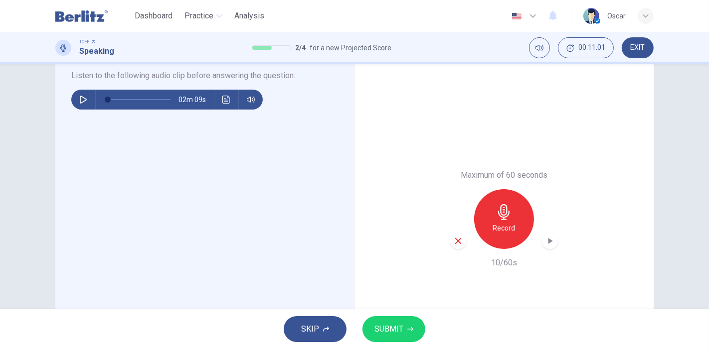
drag, startPoint x: 469, startPoint y: 239, endPoint x: 464, endPoint y: 238, distance: 5.2
click at [466, 238] on div "Record" at bounding box center [504, 219] width 108 height 60
click at [459, 240] on icon "button" at bounding box center [457, 241] width 9 height 9
click at [503, 221] on div "Record" at bounding box center [504, 219] width 60 height 60
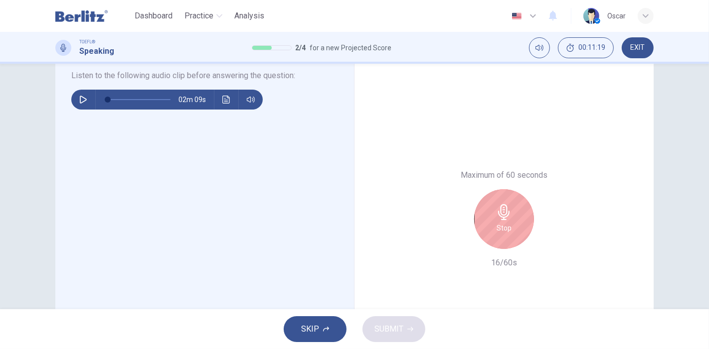
click at [503, 221] on div "Stop" at bounding box center [504, 219] width 60 height 60
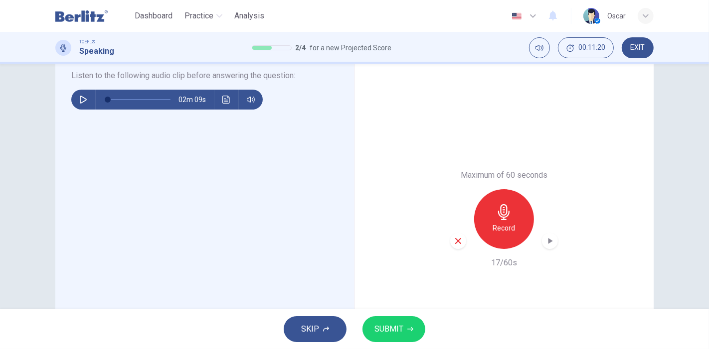
click at [457, 236] on div "button" at bounding box center [458, 241] width 16 height 16
click at [501, 225] on h6 "Record" at bounding box center [504, 228] width 22 height 12
click at [450, 240] on div "button" at bounding box center [458, 241] width 16 height 16
click at [486, 217] on div "Record" at bounding box center [504, 219] width 60 height 60
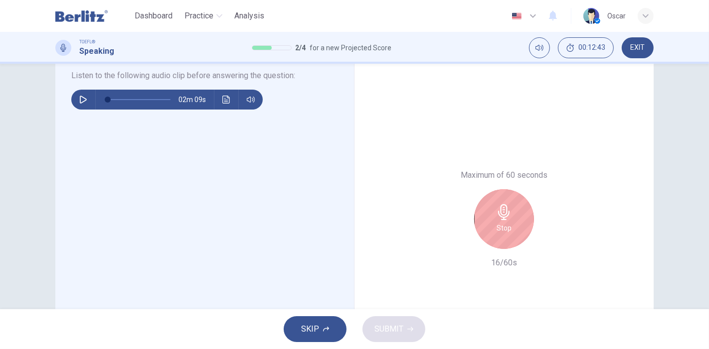
click at [487, 216] on div "Stop" at bounding box center [504, 219] width 60 height 60
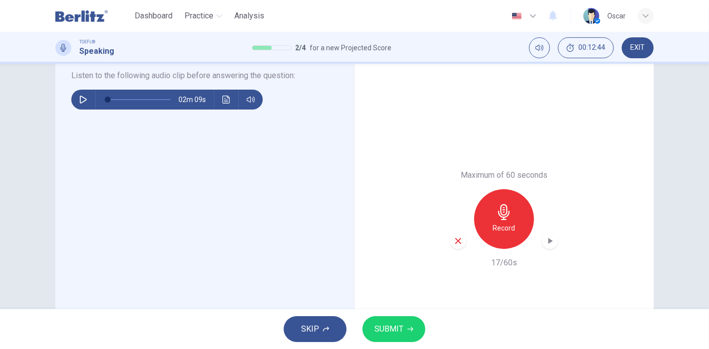
click at [455, 242] on icon "button" at bounding box center [458, 241] width 6 height 6
click at [521, 211] on div "Record" at bounding box center [504, 219] width 60 height 60
click at [384, 330] on span "SUBMIT" at bounding box center [388, 329] width 29 height 14
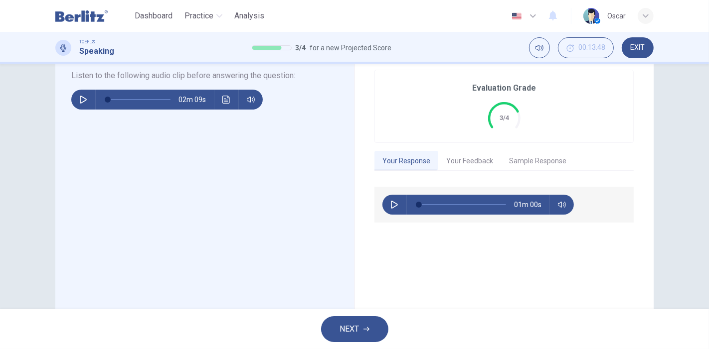
click at [465, 156] on button "Your Feedback" at bounding box center [469, 161] width 63 height 21
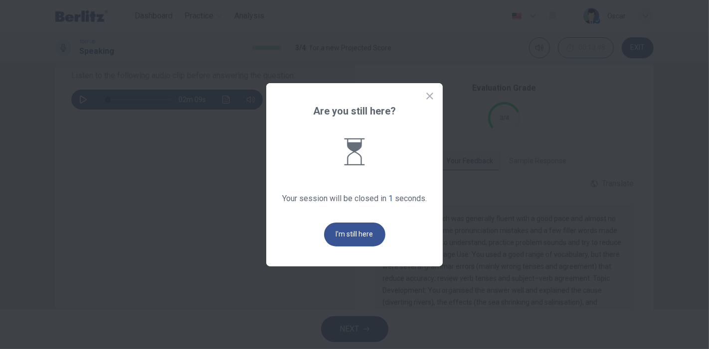
scroll to position [0, 0]
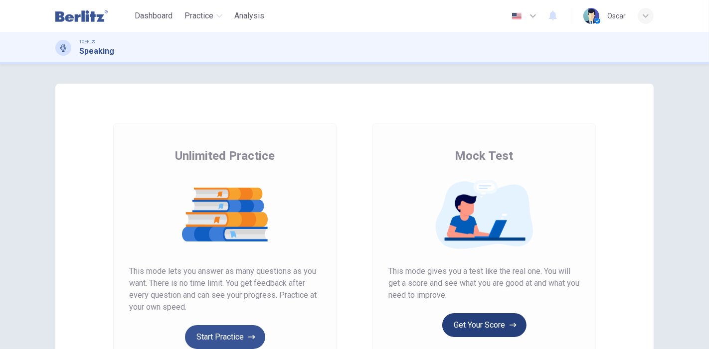
click at [480, 321] on button "Get Your Score" at bounding box center [484, 325] width 84 height 24
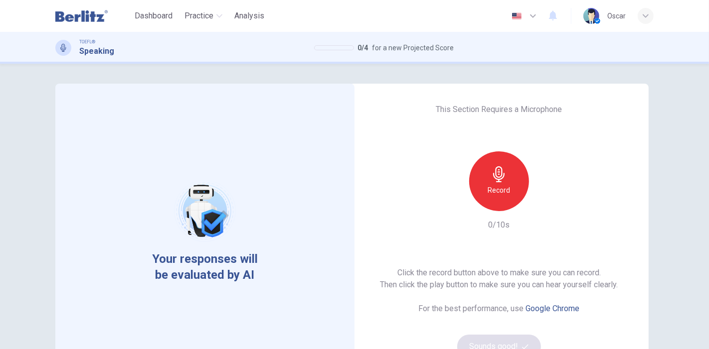
click at [488, 184] on h6 "Record" at bounding box center [499, 190] width 22 height 12
click at [547, 208] on div "button" at bounding box center [545, 203] width 16 height 16
click at [515, 342] on button "Sounds good!" at bounding box center [499, 347] width 84 height 24
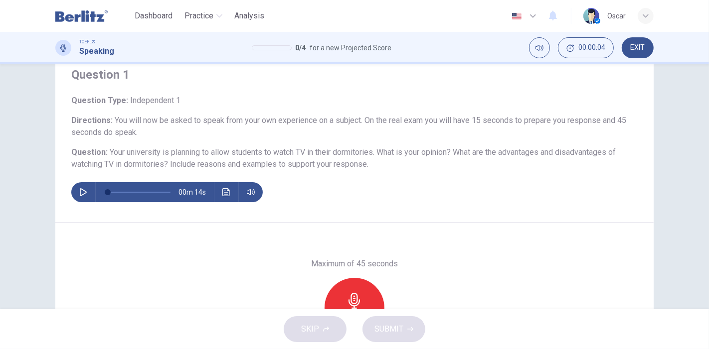
scroll to position [55, 0]
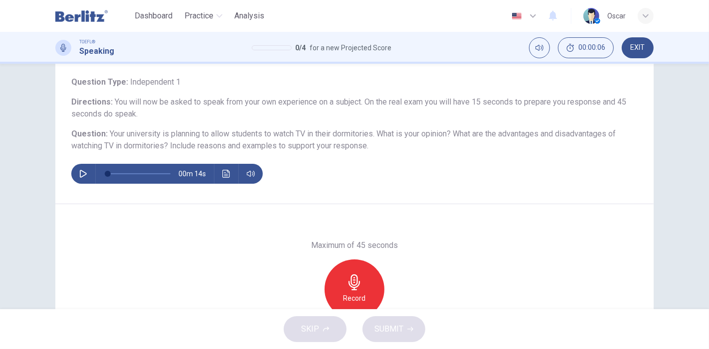
click at [80, 177] on icon "button" at bounding box center [83, 174] width 7 height 8
type input "*"
click at [360, 292] on div "Record" at bounding box center [354, 290] width 60 height 60
click at [367, 292] on div "Stop" at bounding box center [354, 290] width 60 height 60
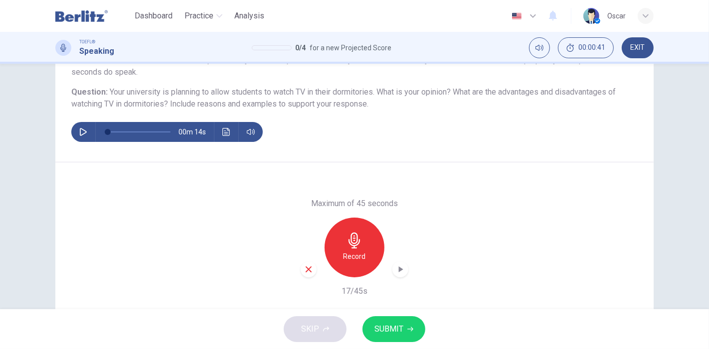
scroll to position [111, 0]
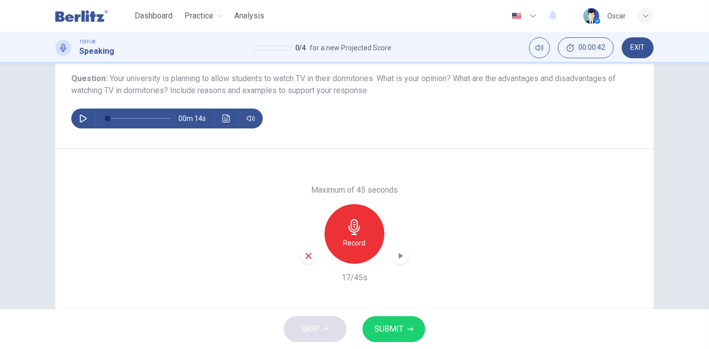
click at [304, 261] on div "button" at bounding box center [308, 256] width 16 height 16
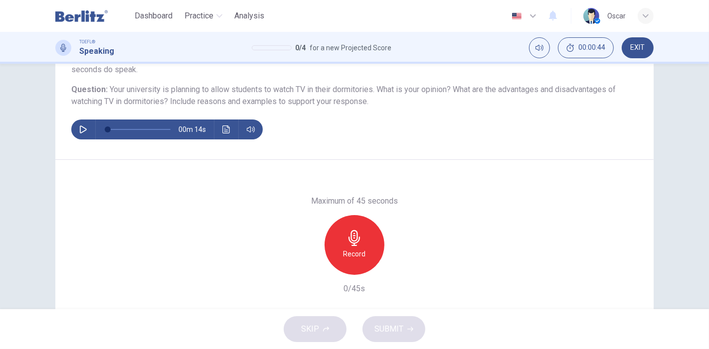
scroll to position [98, 0]
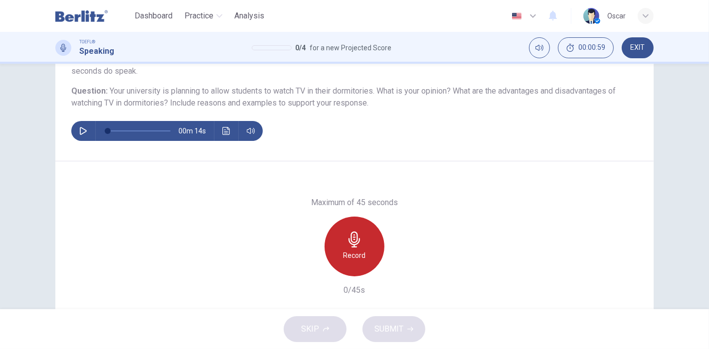
click at [359, 257] on h6 "Record" at bounding box center [354, 256] width 22 height 12
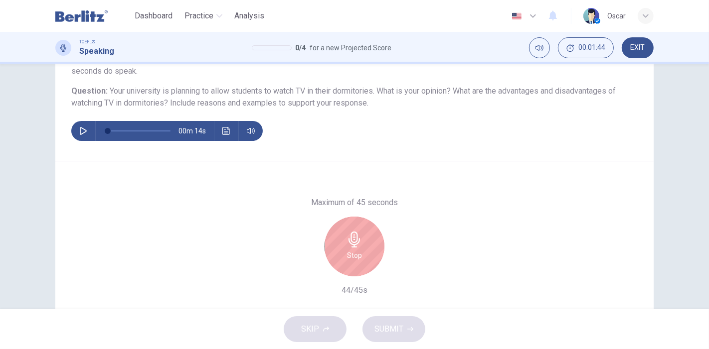
click at [359, 256] on div "Stop" at bounding box center [354, 247] width 60 height 60
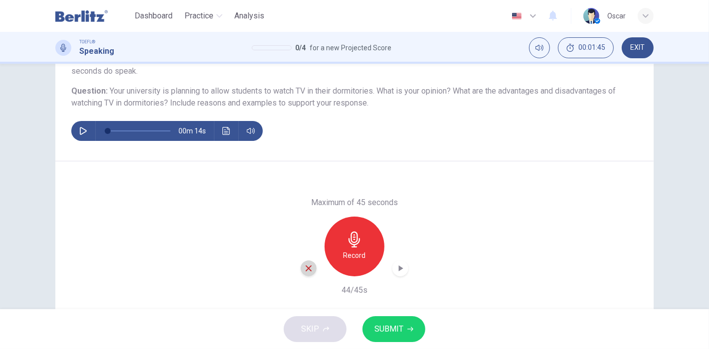
click at [304, 264] on icon "button" at bounding box center [308, 268] width 9 height 9
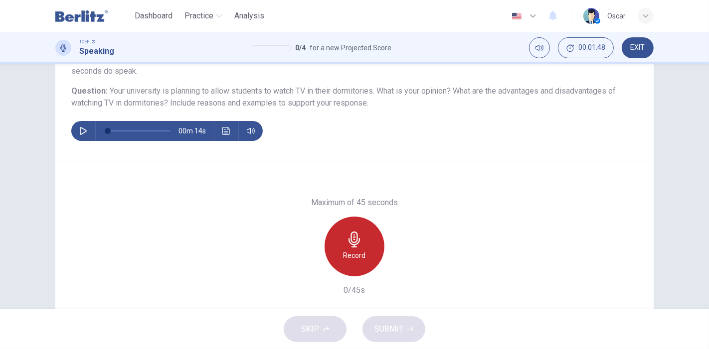
click at [355, 251] on h6 "Record" at bounding box center [354, 256] width 22 height 12
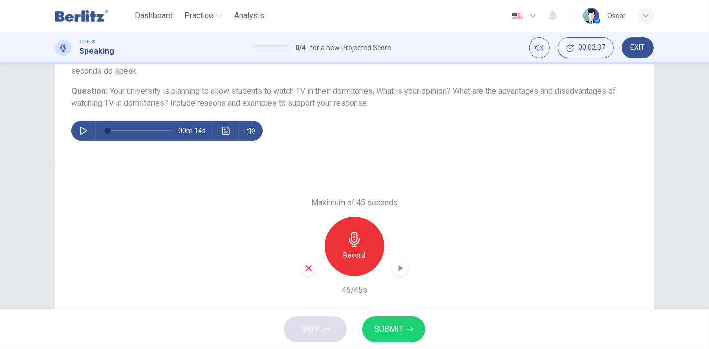
click at [402, 330] on span "SUBMIT" at bounding box center [388, 329] width 29 height 14
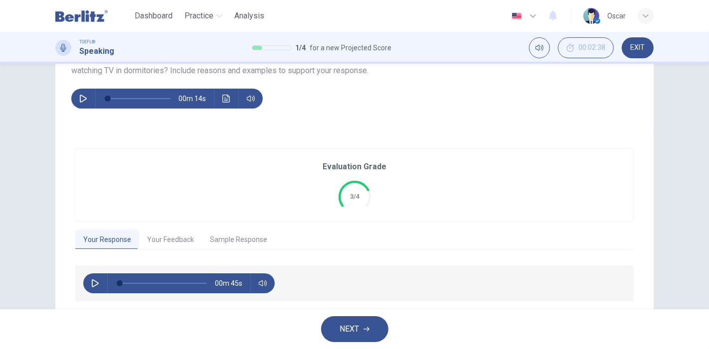
scroll to position [162, 0]
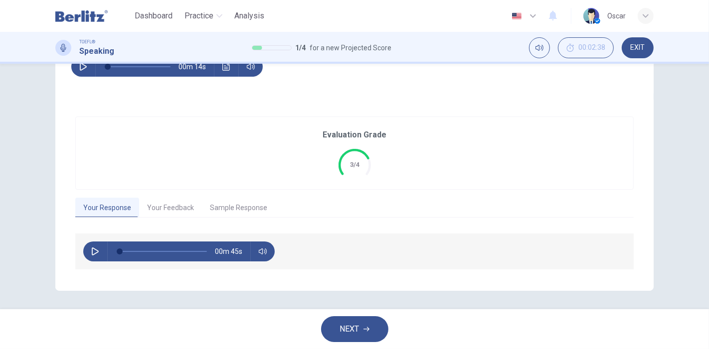
click at [174, 205] on button "Your Feedback" at bounding box center [170, 208] width 63 height 21
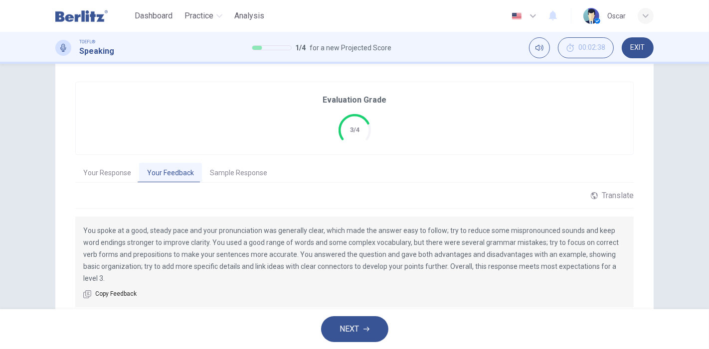
scroll to position [218, 0]
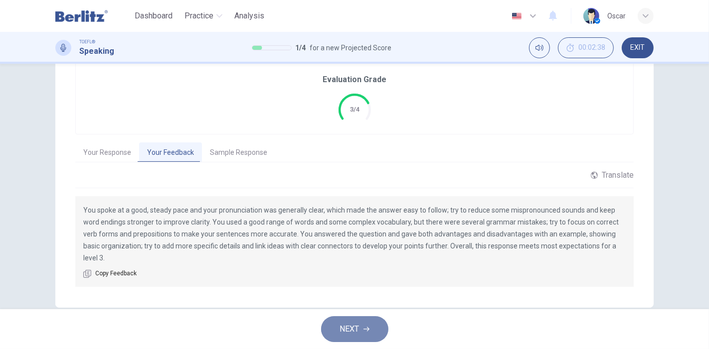
click at [364, 325] on button "NEXT" at bounding box center [354, 329] width 67 height 26
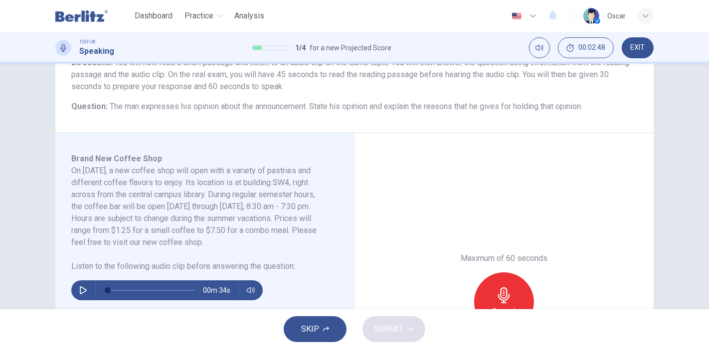
scroll to position [96, 0]
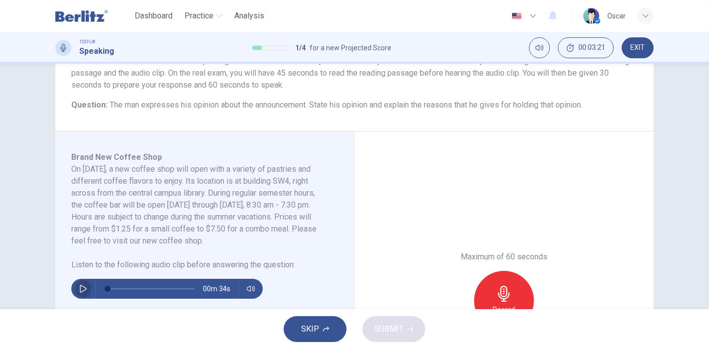
click at [80, 292] on icon "button" at bounding box center [83, 289] width 8 height 8
type input "*"
click at [491, 293] on div "Record" at bounding box center [504, 301] width 60 height 60
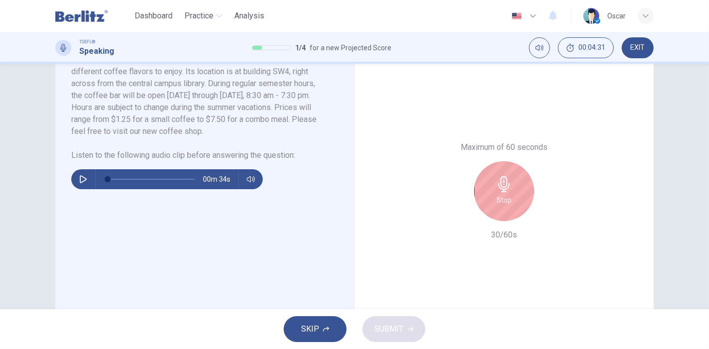
scroll to position [207, 0]
click at [508, 193] on div "Stop" at bounding box center [504, 190] width 60 height 60
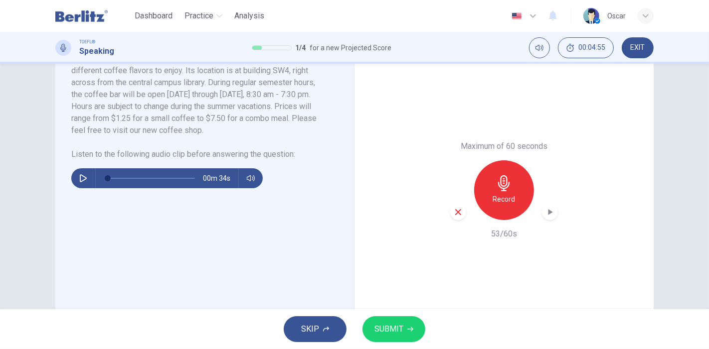
click at [455, 212] on icon "button" at bounding box center [458, 212] width 6 height 6
click at [500, 186] on icon "button" at bounding box center [503, 183] width 11 height 16
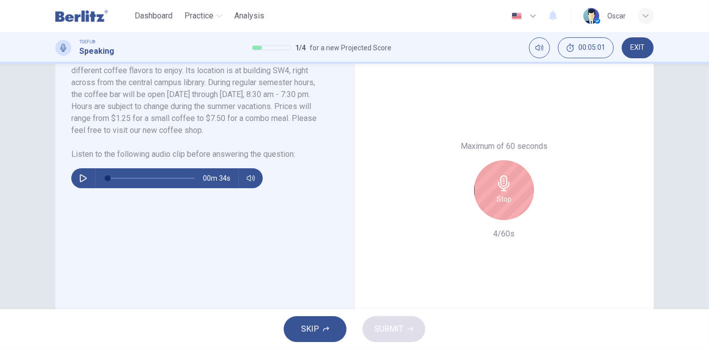
click at [501, 186] on icon "button" at bounding box center [503, 183] width 11 height 16
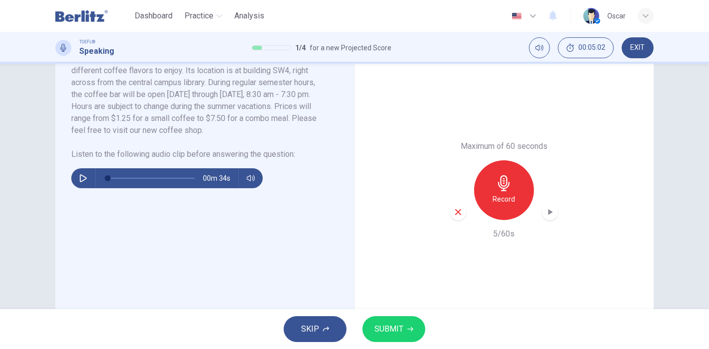
click at [459, 212] on icon "button" at bounding box center [457, 212] width 9 height 9
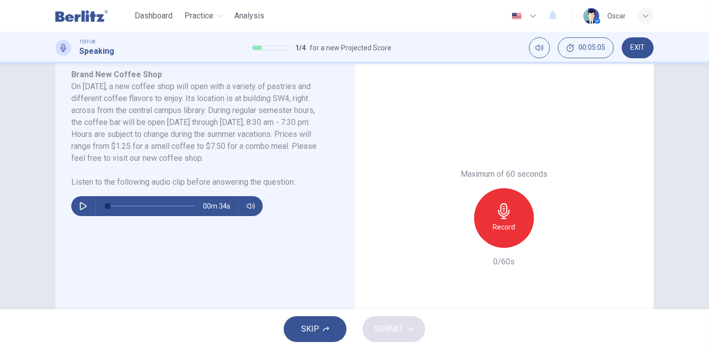
scroll to position [173, 0]
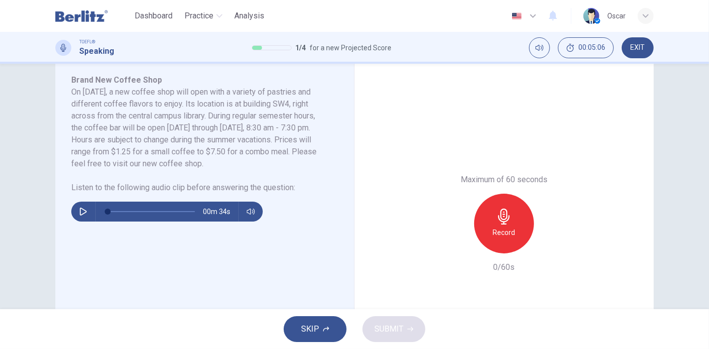
click at [498, 218] on icon "button" at bounding box center [503, 217] width 11 height 16
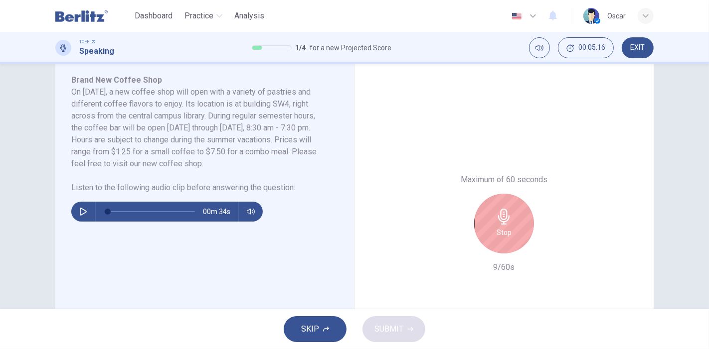
click at [498, 218] on icon "button" at bounding box center [503, 217] width 11 height 16
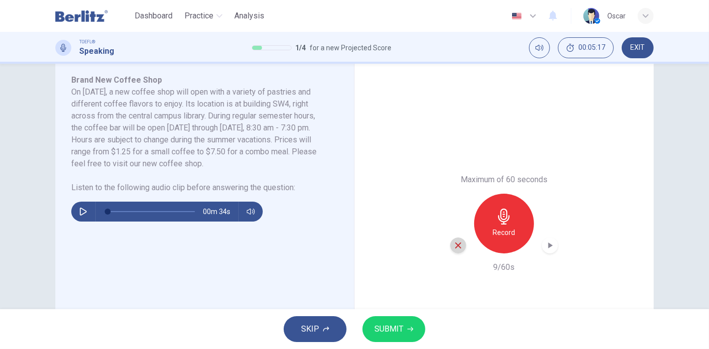
click at [460, 251] on div "button" at bounding box center [458, 246] width 16 height 16
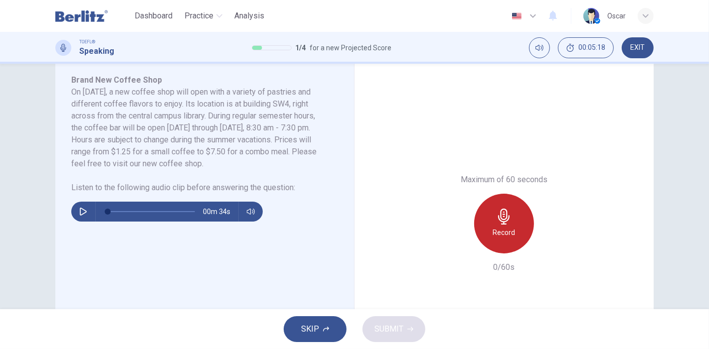
click at [493, 228] on h6 "Record" at bounding box center [504, 233] width 22 height 12
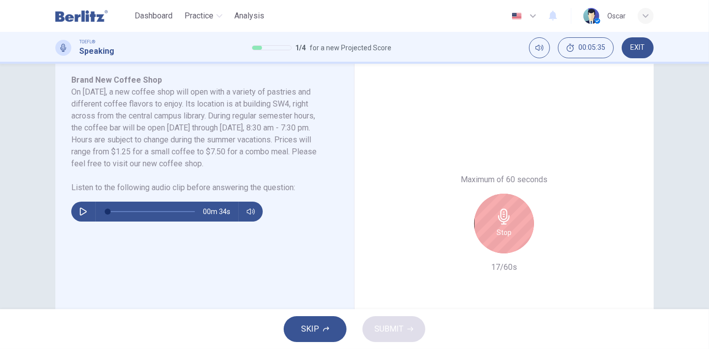
click at [493, 228] on div "Stop" at bounding box center [504, 224] width 60 height 60
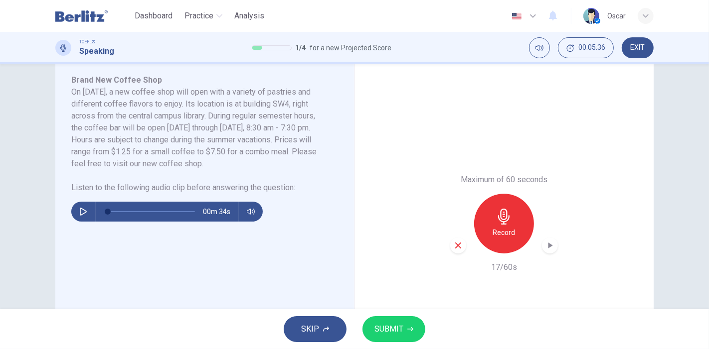
click at [456, 243] on icon "button" at bounding box center [457, 245] width 9 height 9
click at [488, 220] on div "Record" at bounding box center [504, 224] width 60 height 60
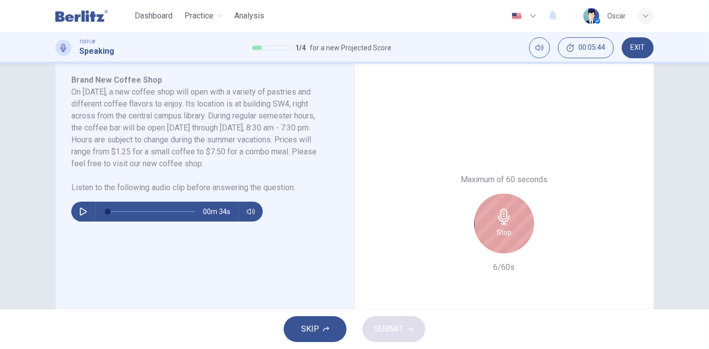
click at [496, 217] on icon "button" at bounding box center [504, 217] width 16 height 16
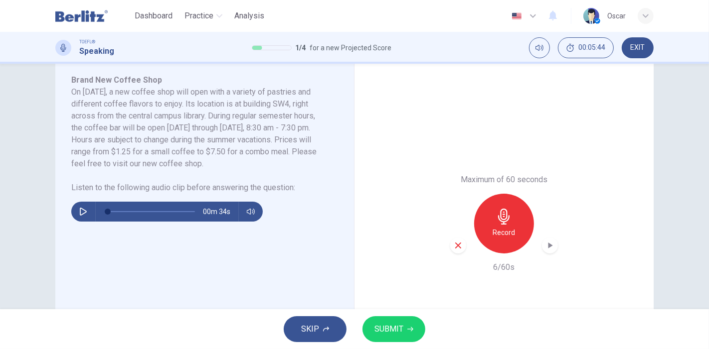
click at [450, 247] on div "button" at bounding box center [458, 246] width 16 height 16
click at [502, 229] on h6 "Record" at bounding box center [504, 233] width 22 height 12
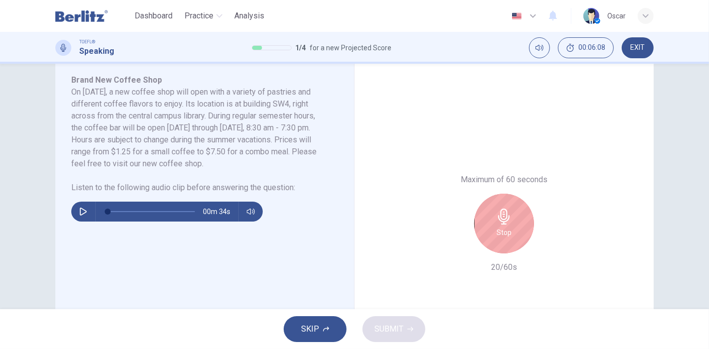
click at [502, 229] on h6 "Stop" at bounding box center [503, 233] width 15 height 12
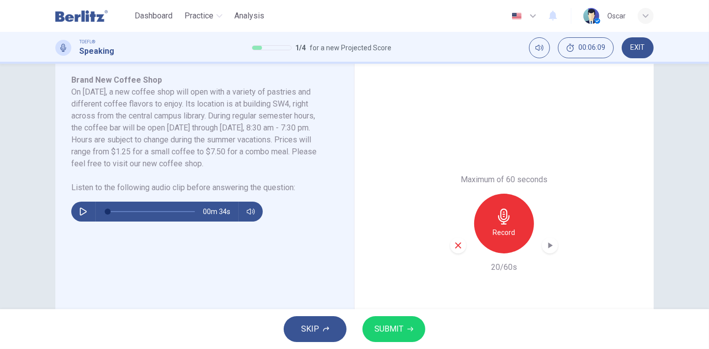
click at [460, 243] on div "button" at bounding box center [458, 246] width 16 height 16
click at [498, 226] on div "Record" at bounding box center [504, 224] width 60 height 60
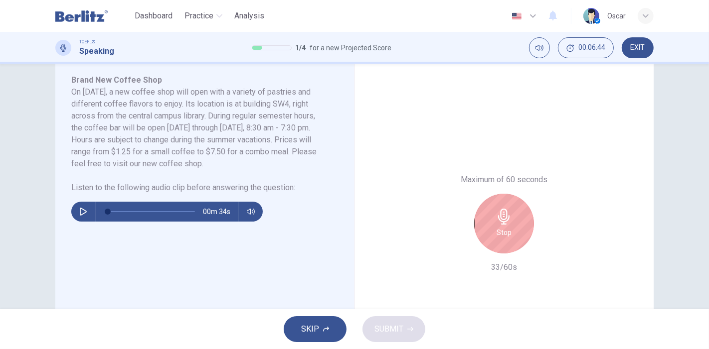
click at [498, 226] on div "Stop" at bounding box center [504, 224] width 60 height 60
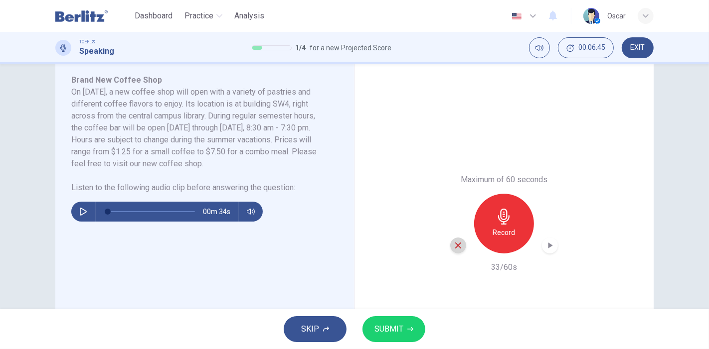
click at [455, 247] on icon "button" at bounding box center [458, 246] width 6 height 6
click at [501, 218] on icon "button" at bounding box center [504, 217] width 16 height 16
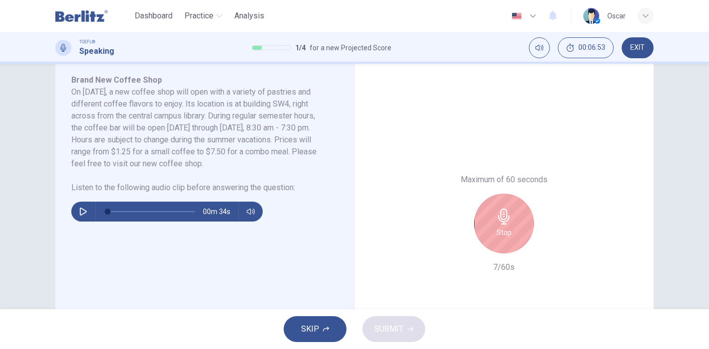
click at [501, 218] on icon "button" at bounding box center [504, 217] width 16 height 16
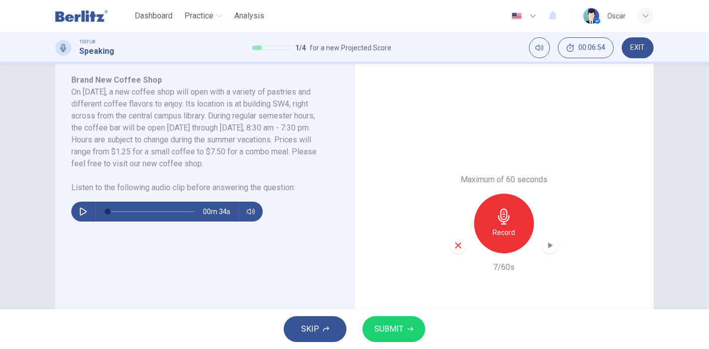
click at [453, 249] on icon "button" at bounding box center [457, 245] width 9 height 9
click at [498, 219] on icon "button" at bounding box center [504, 217] width 16 height 16
click at [388, 333] on span "SUBMIT" at bounding box center [388, 329] width 29 height 14
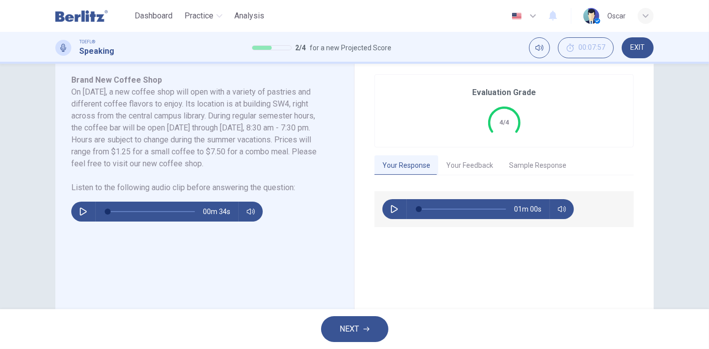
click at [477, 157] on button "Your Feedback" at bounding box center [469, 165] width 63 height 21
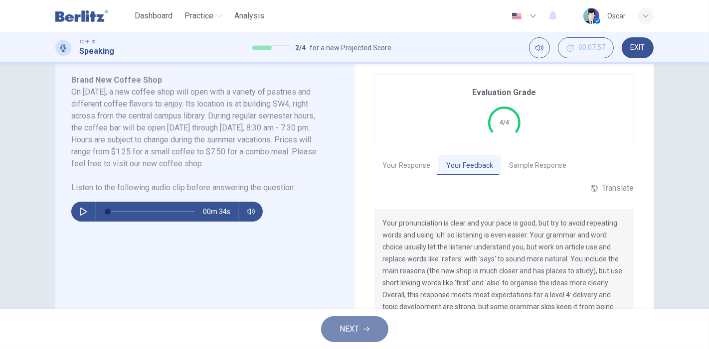
click at [368, 327] on icon "button" at bounding box center [366, 329] width 6 height 6
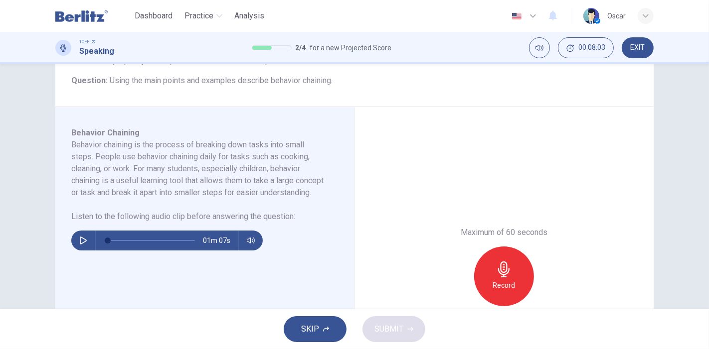
scroll to position [123, 0]
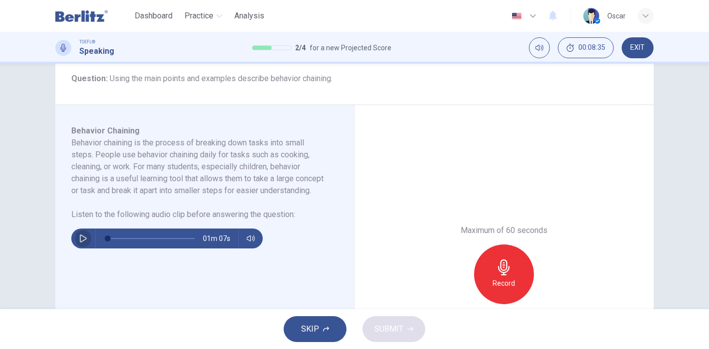
click at [76, 249] on button "button" at bounding box center [83, 239] width 16 height 20
type input "*"
click at [497, 278] on h6 "Record" at bounding box center [504, 284] width 22 height 12
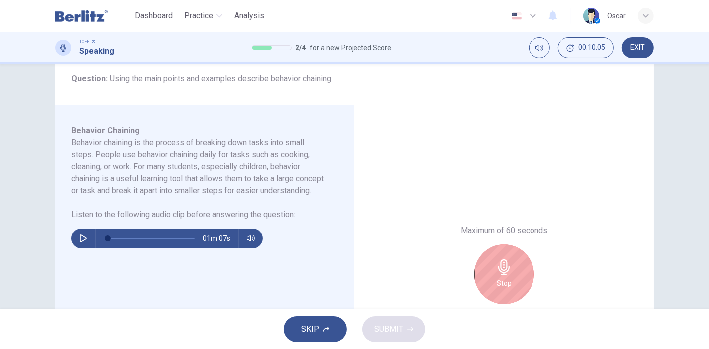
click at [499, 275] on icon "button" at bounding box center [503, 268] width 11 height 16
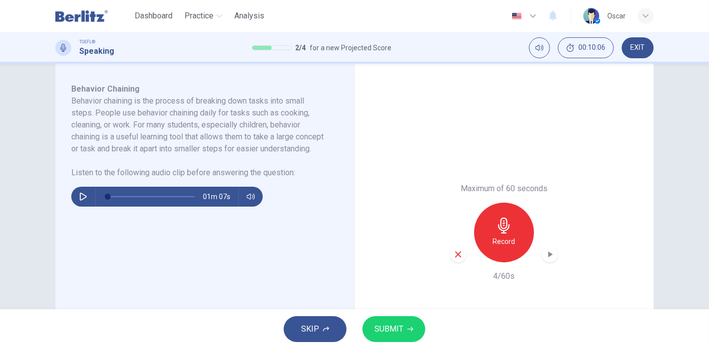
scroll to position [178, 0]
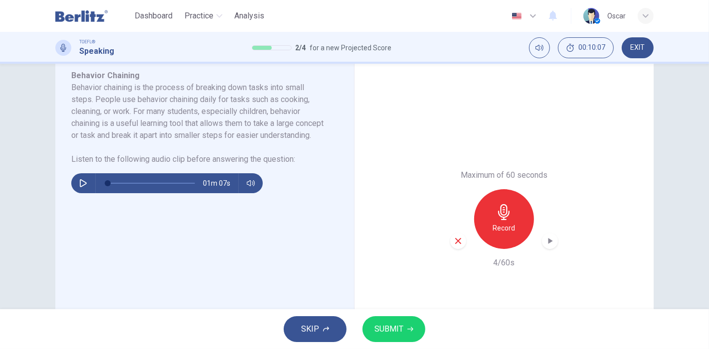
click at [453, 242] on icon "button" at bounding box center [457, 241] width 9 height 9
click at [488, 224] on div "Record" at bounding box center [504, 219] width 60 height 60
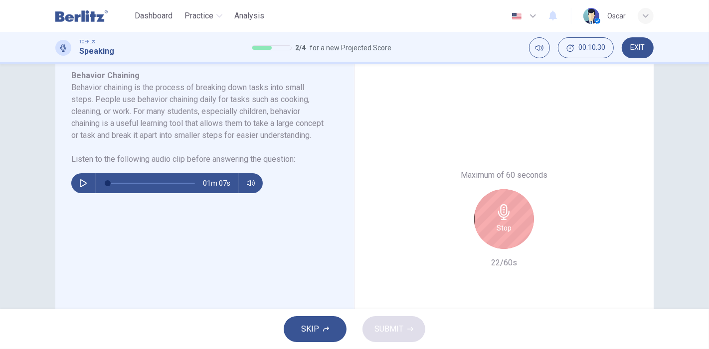
click at [488, 224] on div "Stop" at bounding box center [504, 219] width 60 height 60
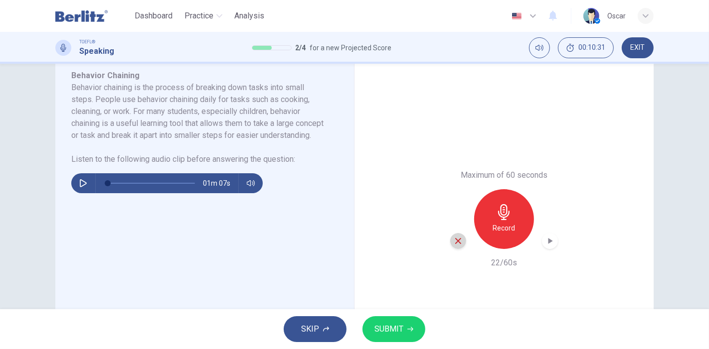
click at [455, 239] on icon "button" at bounding box center [457, 241] width 9 height 9
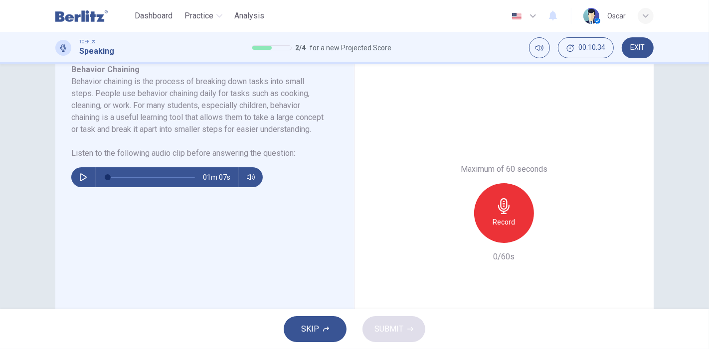
scroll to position [177, 0]
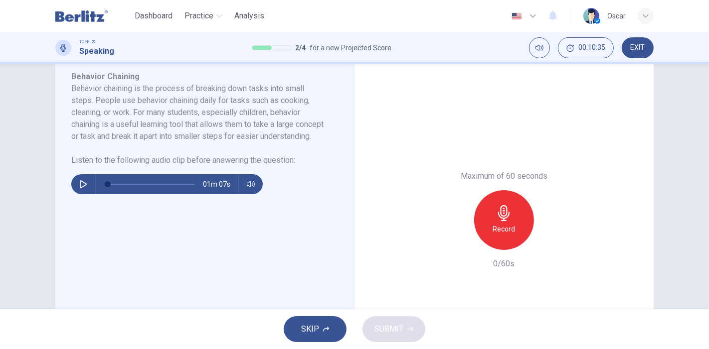
click at [512, 227] on h6 "Record" at bounding box center [504, 229] width 22 height 12
click at [450, 237] on div "button" at bounding box center [458, 242] width 16 height 16
click at [514, 210] on div "Record" at bounding box center [504, 220] width 60 height 60
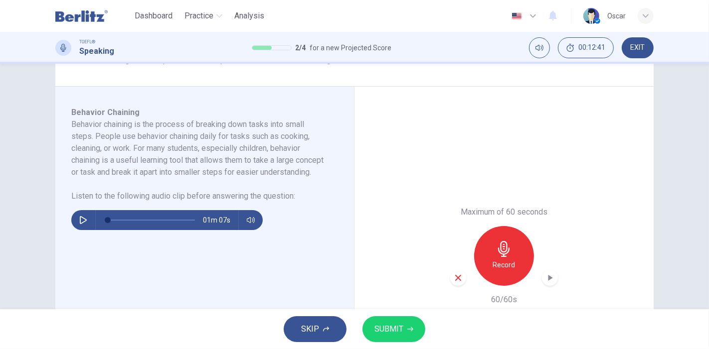
scroll to position [122, 0]
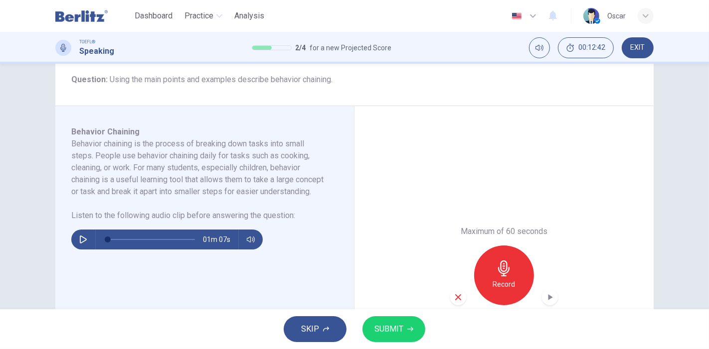
click at [402, 323] on span "SUBMIT" at bounding box center [388, 329] width 29 height 14
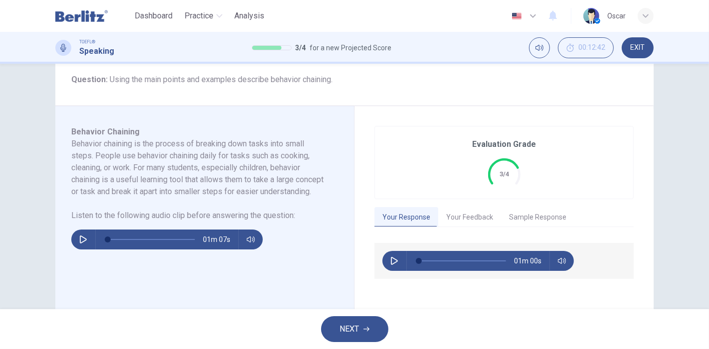
click at [459, 225] on button "Your Feedback" at bounding box center [469, 217] width 63 height 21
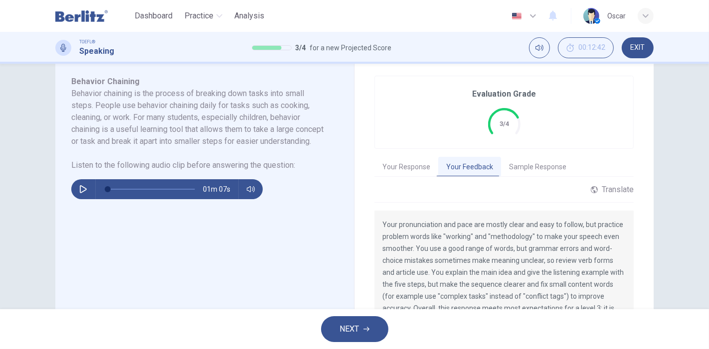
scroll to position [232, 0]
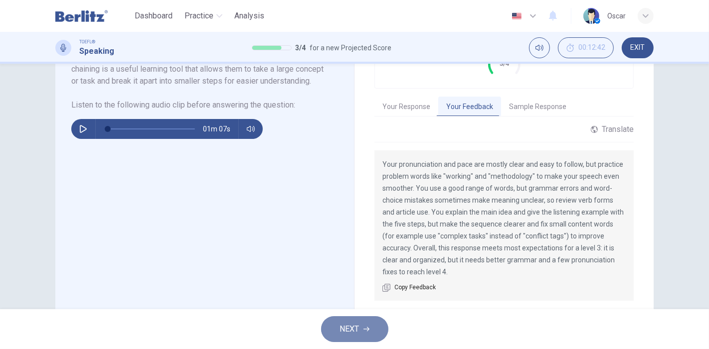
click at [378, 338] on button "NEXT" at bounding box center [354, 329] width 67 height 26
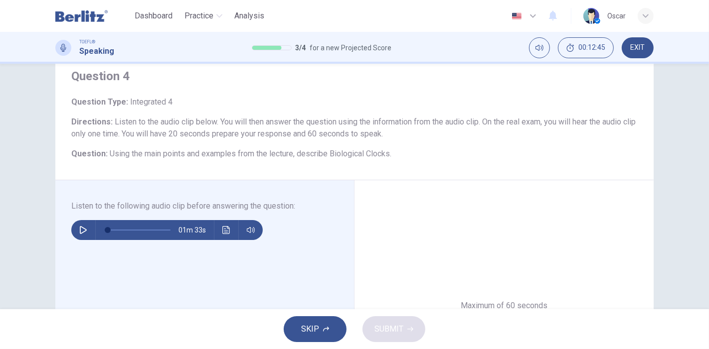
scroll to position [55, 0]
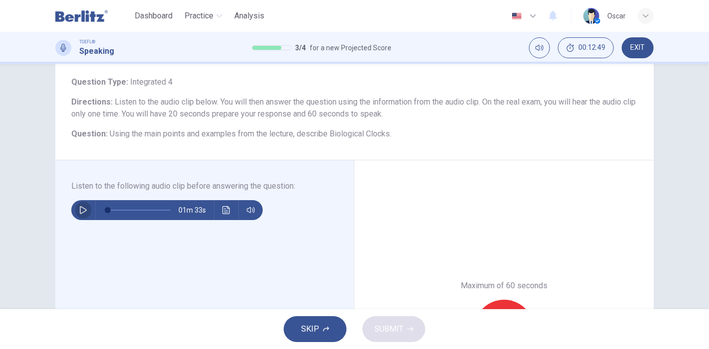
click at [76, 212] on button "button" at bounding box center [83, 210] width 16 height 20
click at [82, 207] on icon "button" at bounding box center [82, 210] width 5 height 6
drag, startPoint x: 107, startPoint y: 211, endPoint x: 88, endPoint y: 217, distance: 20.0
click at [96, 215] on div at bounding box center [137, 210] width 83 height 20
click at [79, 215] on button "button" at bounding box center [83, 210] width 16 height 20
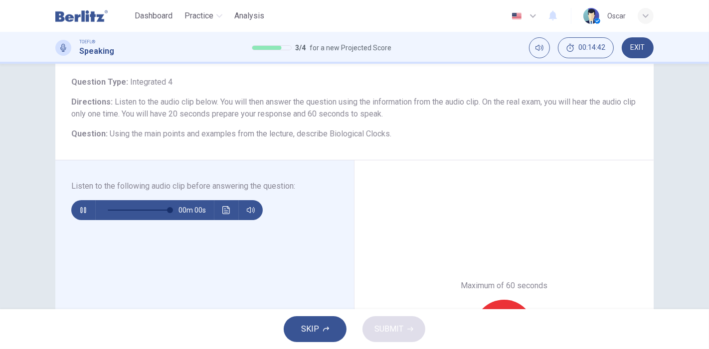
type input "*"
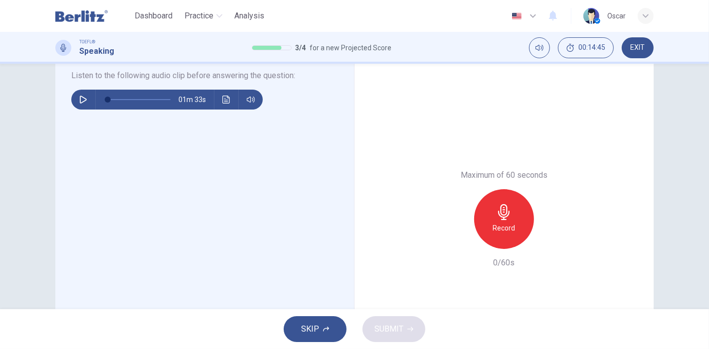
scroll to position [115, 0]
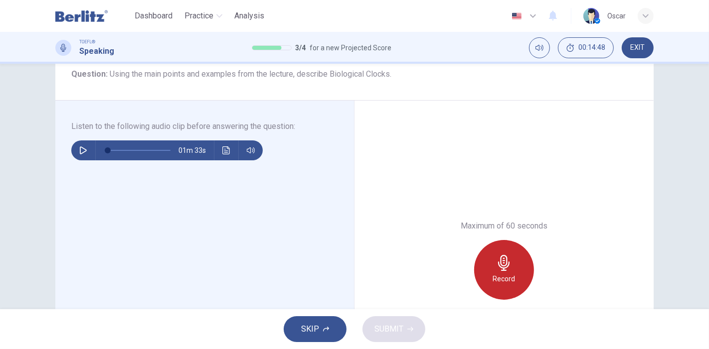
click at [493, 271] on div "Record" at bounding box center [504, 270] width 60 height 60
click at [493, 271] on div "Stop" at bounding box center [504, 270] width 60 height 60
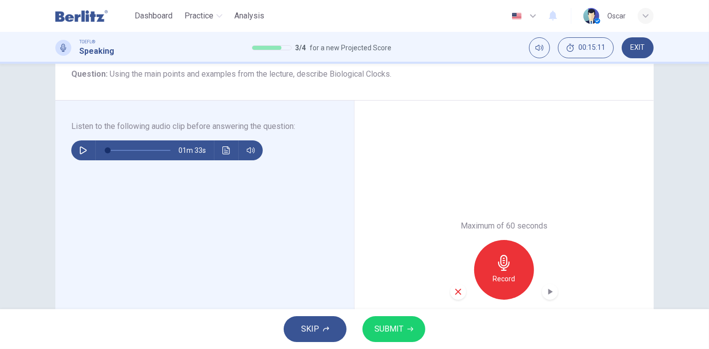
click at [457, 298] on div "button" at bounding box center [458, 292] width 16 height 16
click at [489, 267] on div "Record" at bounding box center [504, 270] width 60 height 60
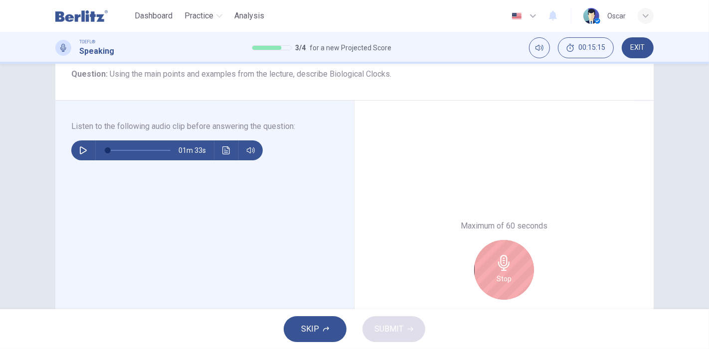
click at [490, 267] on div "Stop" at bounding box center [504, 270] width 60 height 60
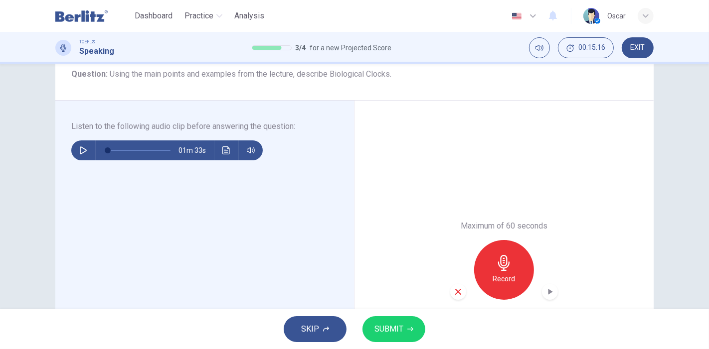
click at [459, 293] on div "button" at bounding box center [458, 292] width 16 height 16
click at [505, 277] on h6 "Record" at bounding box center [504, 279] width 22 height 12
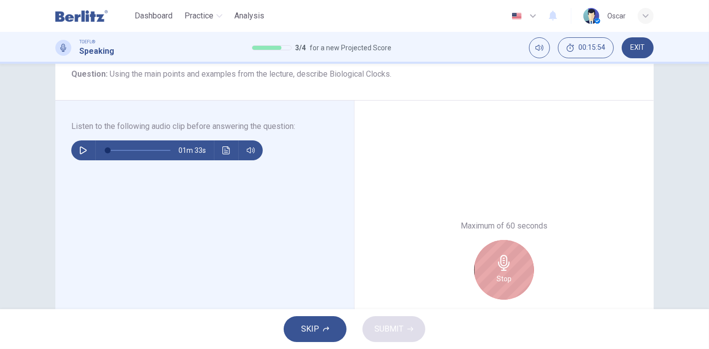
click at [505, 277] on h6 "Stop" at bounding box center [503, 279] width 15 height 12
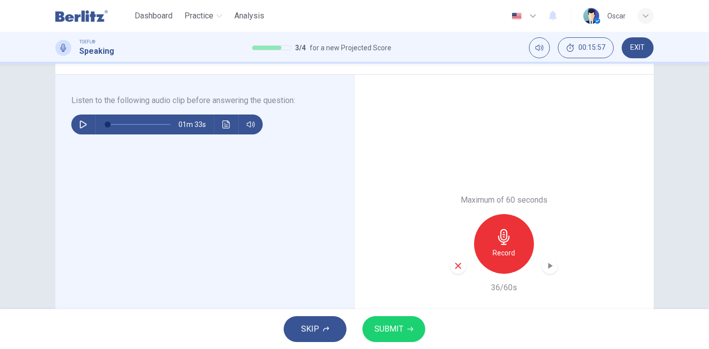
scroll to position [130, 0]
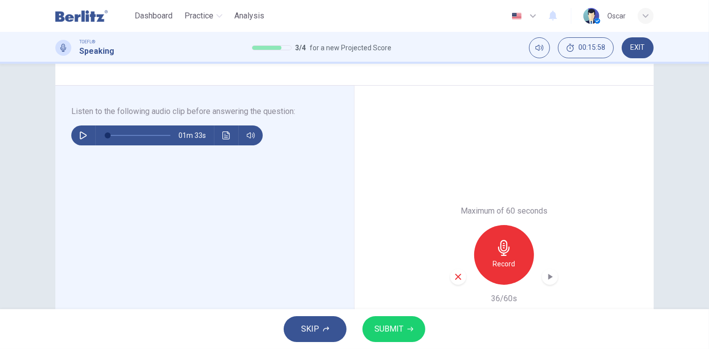
click at [464, 272] on div "Record" at bounding box center [504, 255] width 108 height 60
click at [455, 279] on icon "button" at bounding box center [457, 277] width 9 height 9
click at [505, 258] on h6 "Record" at bounding box center [504, 264] width 22 height 12
click at [400, 327] on span "SUBMIT" at bounding box center [388, 329] width 29 height 14
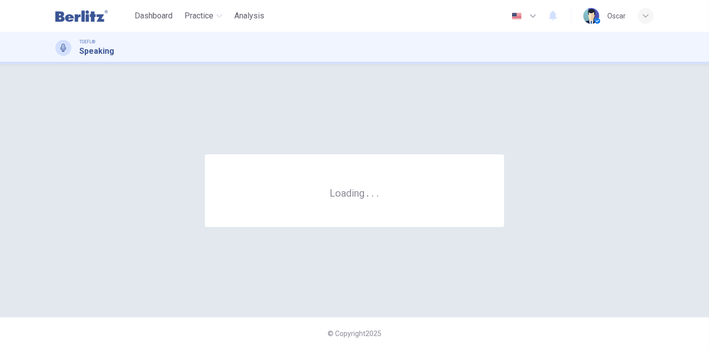
scroll to position [0, 0]
